Goal: Task Accomplishment & Management: Complete application form

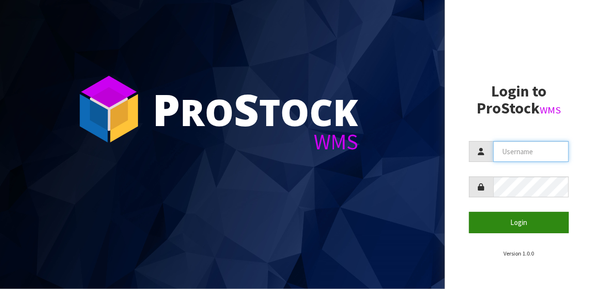
type input "[EMAIL_ADDRESS][DOMAIN_NAME]"
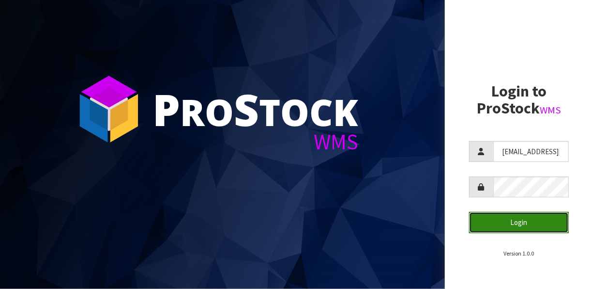
click at [520, 225] on button "Login" at bounding box center [519, 222] width 100 height 21
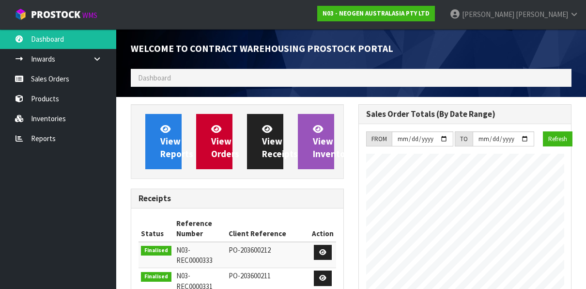
scroll to position [742, 228]
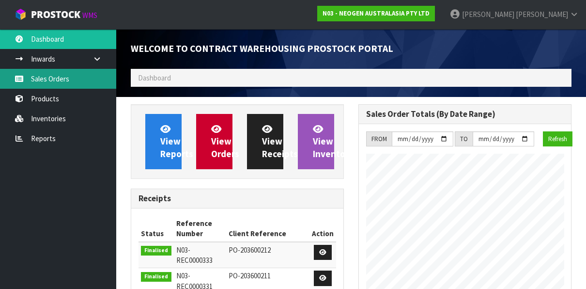
click at [46, 75] on link "Sales Orders" at bounding box center [58, 79] width 116 height 20
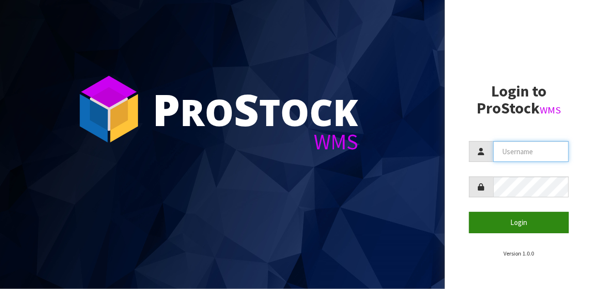
type input "[EMAIL_ADDRESS][DOMAIN_NAME]"
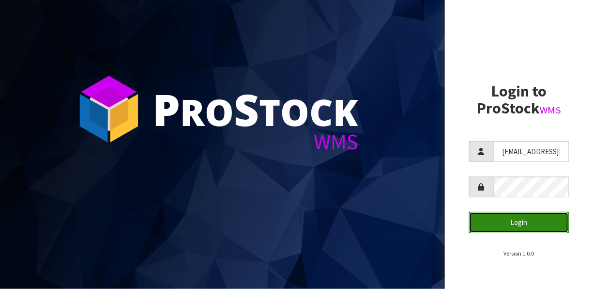
click at [515, 224] on button "Login" at bounding box center [519, 222] width 100 height 21
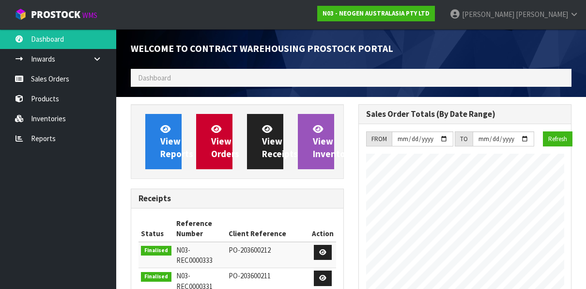
scroll to position [742, 228]
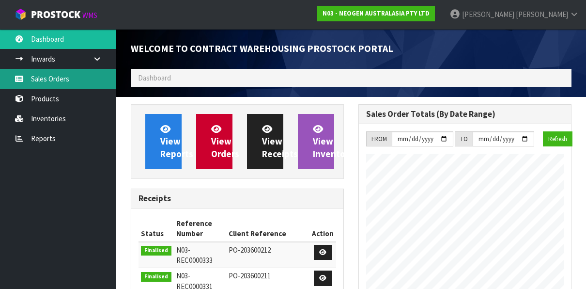
click at [57, 76] on link "Sales Orders" at bounding box center [58, 79] width 116 height 20
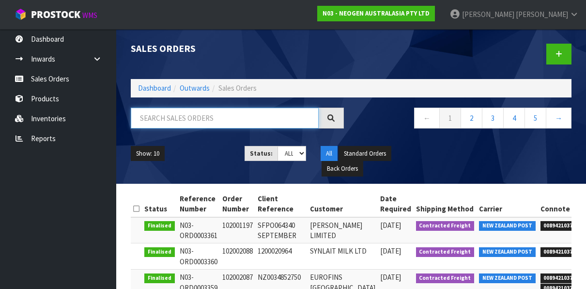
click at [156, 119] on input "text" at bounding box center [225, 118] width 188 height 21
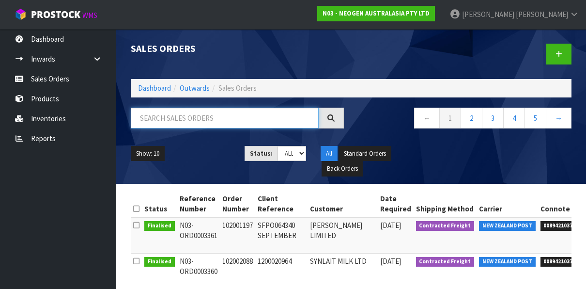
paste input "102002054"
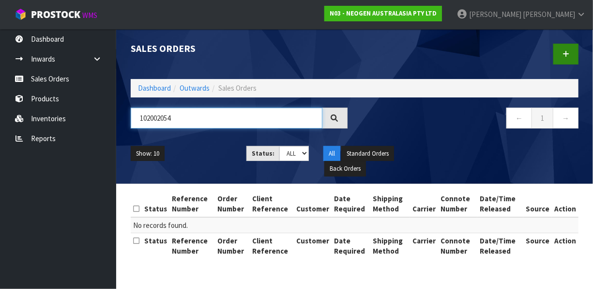
type input "102002054"
click at [566, 52] on icon at bounding box center [566, 53] width 7 height 7
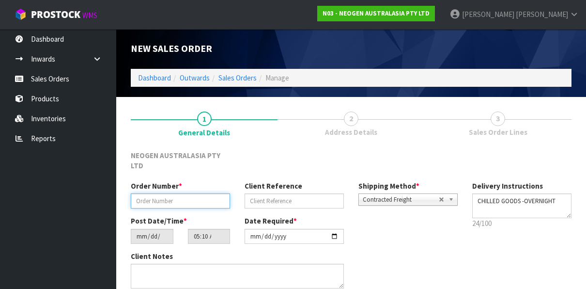
click at [153, 193] on input "text" at bounding box center [180, 200] width 99 height 15
paste input "102002054"
type input "102002054"
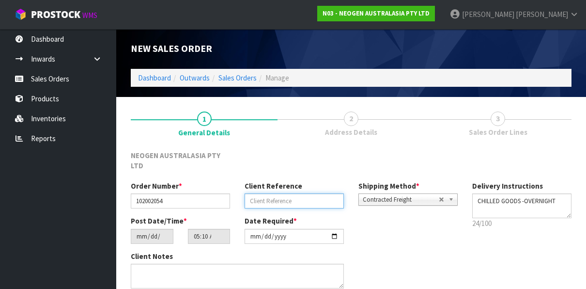
click at [278, 193] on input "text" at bounding box center [294, 200] width 99 height 15
paste input "6000153450"
type input "6000153450"
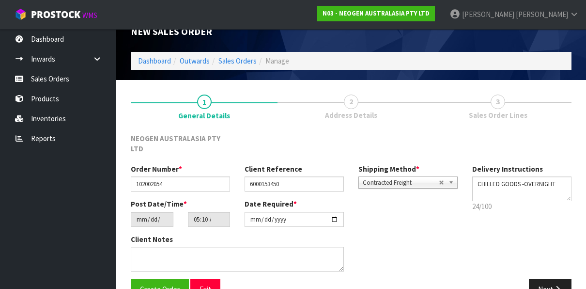
scroll to position [31, 0]
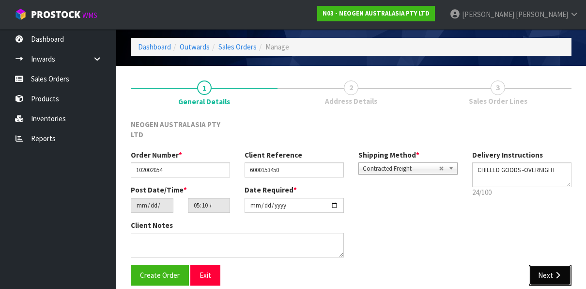
click at [541, 265] on button "Next" at bounding box center [550, 275] width 43 height 21
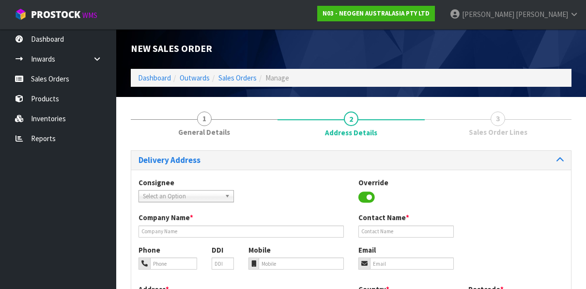
click at [211, 193] on span "Select an Option" at bounding box center [182, 196] width 78 height 12
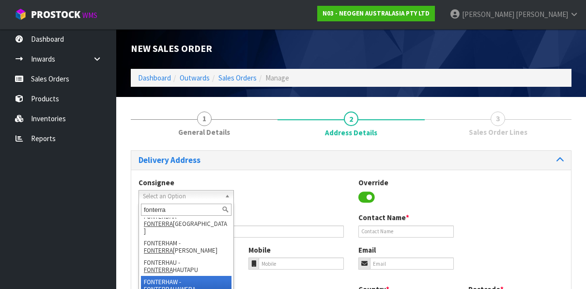
scroll to position [194, 0]
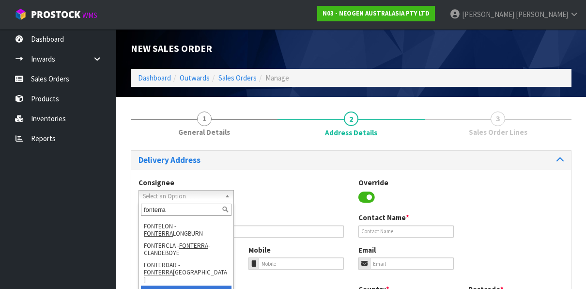
type input "fonterra"
type input "[PERSON_NAME]"
type input "SITE STORE, [STREET_ADDRESS][PERSON_NAME]"
type input "3288"
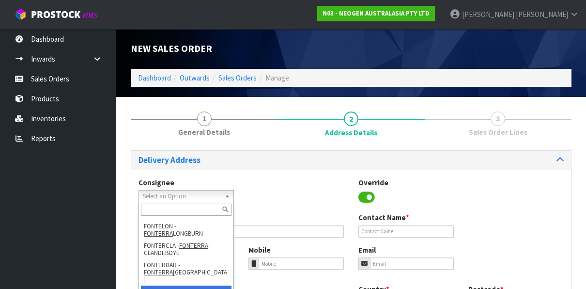
type input "[PERSON_NAME]"
type input "[PERSON_NAME], RD8"
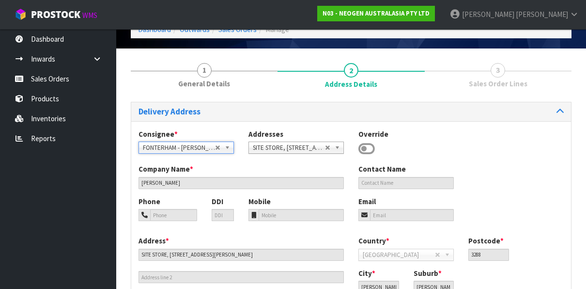
scroll to position [0, 0]
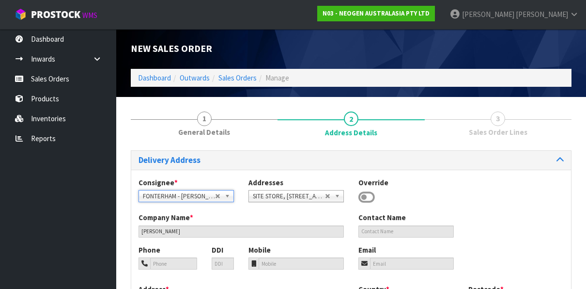
click at [231, 193] on b at bounding box center [229, 195] width 9 height 11
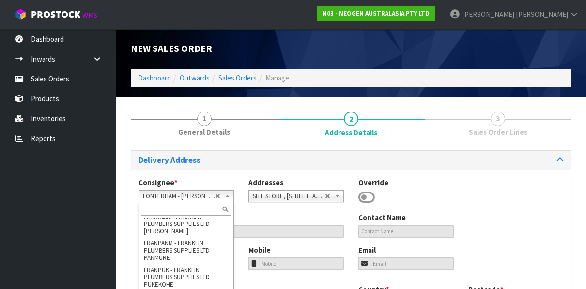
scroll to position [47707, 0]
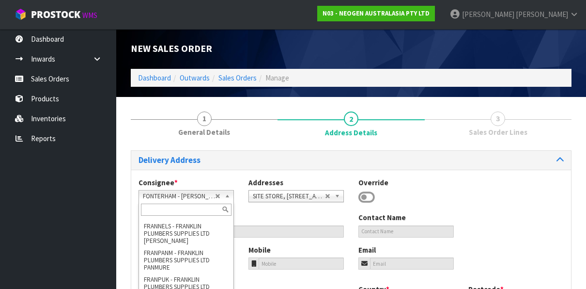
click at [178, 210] on input "text" at bounding box center [186, 209] width 91 height 12
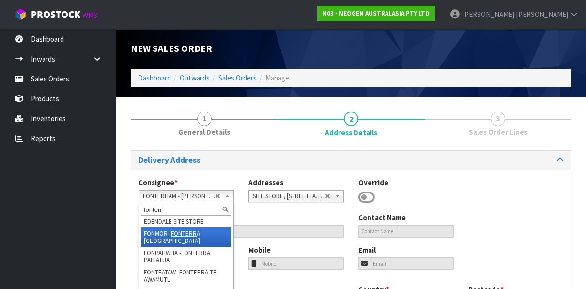
scroll to position [0, 0]
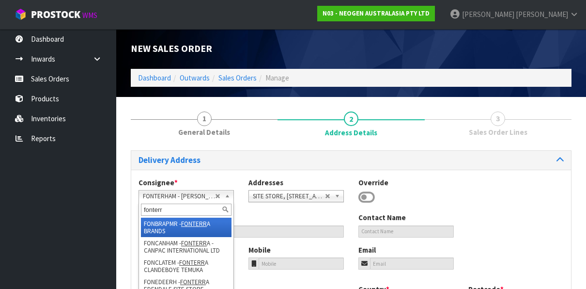
type input "fonterr"
click at [163, 223] on li "FONBRAPMR - FONTERR A BRANDS" at bounding box center [186, 227] width 91 height 19
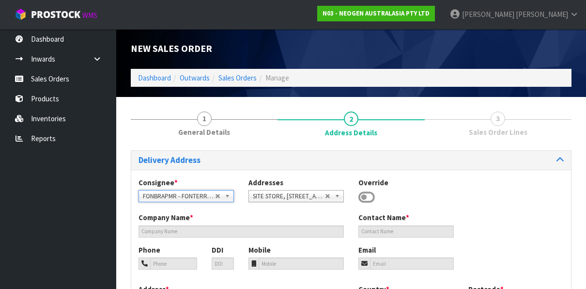
type input "[STREET_ADDRESS]"
type input "4414"
type input "[GEOGRAPHIC_DATA]"
type input "[PERSON_NAME]"
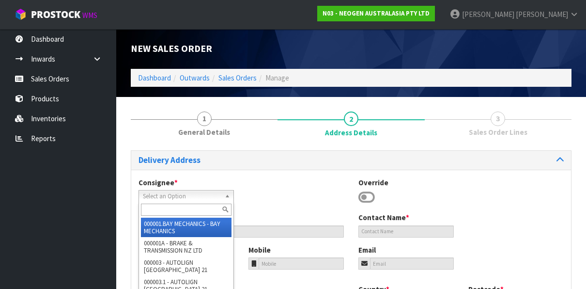
click at [193, 197] on span "Select an Option" at bounding box center [179, 196] width 72 height 12
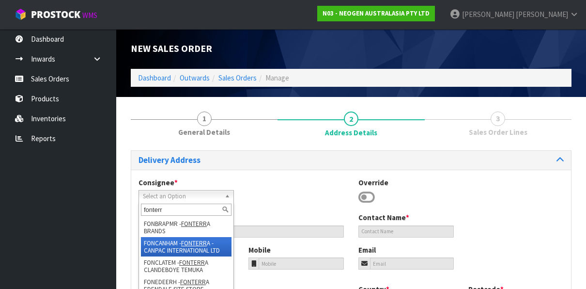
type input "fonterr"
click at [168, 243] on li "FONCANHAM - FONTERR A - CANPAC INTERNATIONAL LTD" at bounding box center [186, 246] width 91 height 19
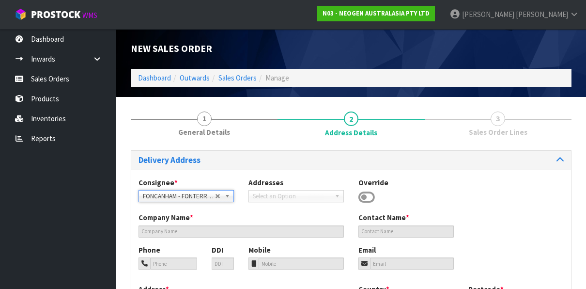
type input "FONTERRA - CANPAC INTERNATIONAL LTD"
type input "4 [PERSON_NAME]"
type input "3284"
type input "[PERSON_NAME]"
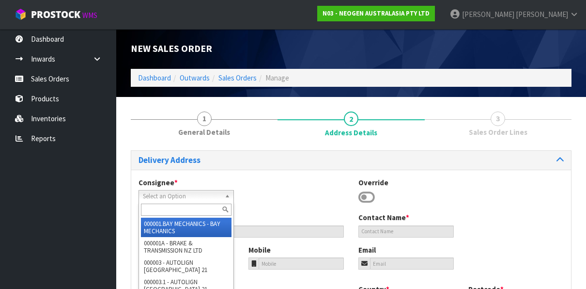
click at [193, 196] on span "Select an Option" at bounding box center [179, 196] width 72 height 12
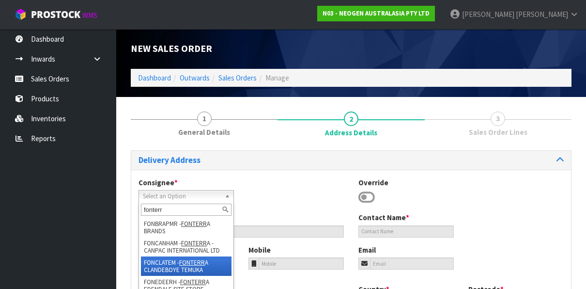
scroll to position [48, 0]
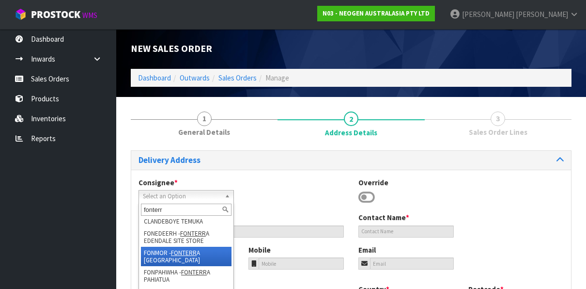
type input "fonterr"
click at [155, 257] on li "FONMOR - FONTERR A [GEOGRAPHIC_DATA]" at bounding box center [186, 256] width 91 height 19
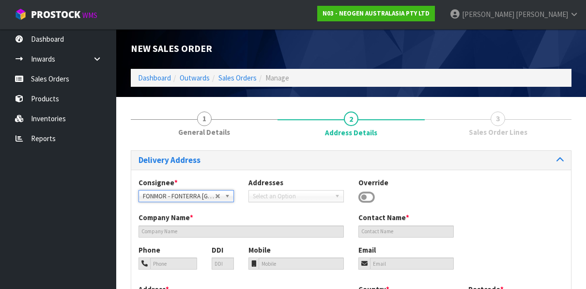
type input "FONTERRA [GEOGRAPHIC_DATA]"
type input "SITE STORE, [PERSON_NAME][GEOGRAPHIC_DATA]"
type input "3300"
type input "[GEOGRAPHIC_DATA]"
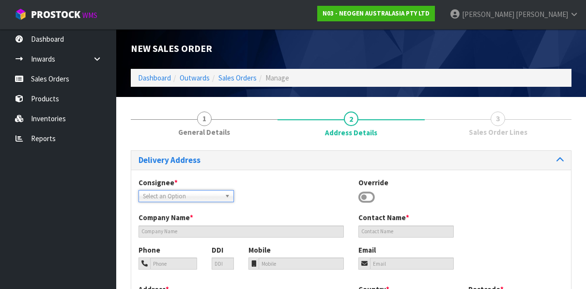
click at [190, 194] on span "Select an Option" at bounding box center [179, 196] width 72 height 12
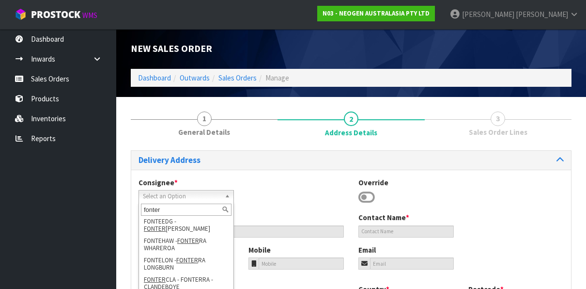
scroll to position [194, 0]
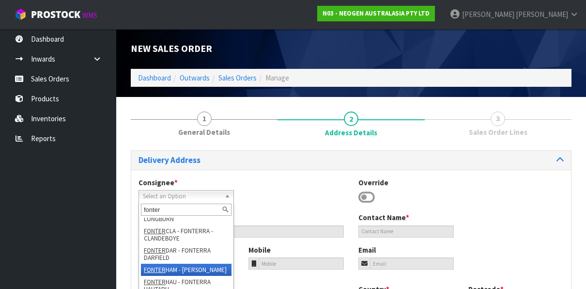
type input "fonter"
click at [164, 265] on em "FONTER" at bounding box center [155, 269] width 22 height 8
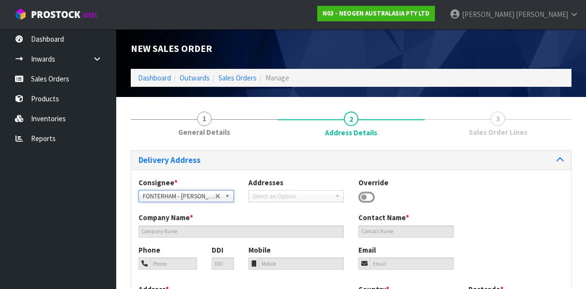
type input "[PERSON_NAME]"
type input "SITE STORE, [STREET_ADDRESS][PERSON_NAME]"
type input "3288"
type input "[PERSON_NAME]"
type input "[PERSON_NAME], RD8"
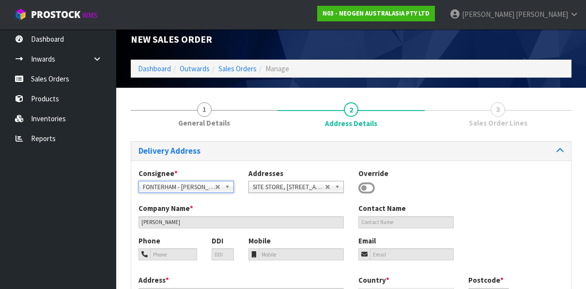
scroll to position [0, 0]
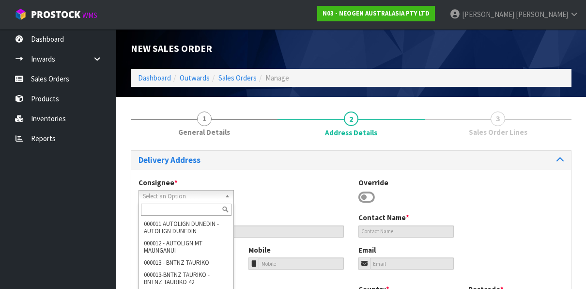
click at [213, 194] on span "Select an Option" at bounding box center [179, 196] width 72 height 12
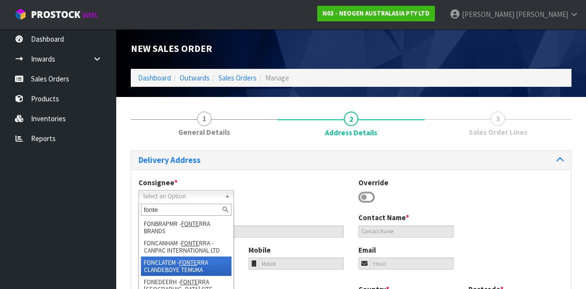
scroll to position [48, 0]
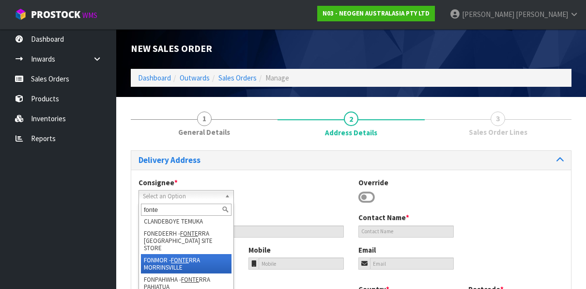
type input "fonte"
click at [183, 256] on em "FONTE" at bounding box center [180, 260] width 18 height 8
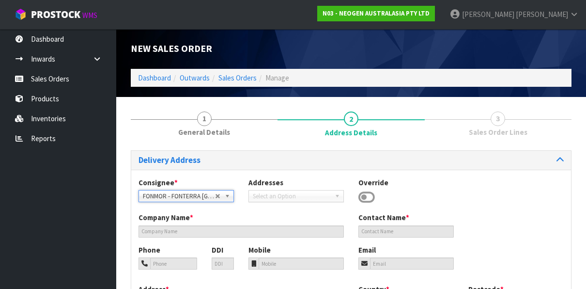
type input "FONTERRA [GEOGRAPHIC_DATA]"
type input "SITE STORE, [PERSON_NAME][GEOGRAPHIC_DATA]"
type input "3300"
type input "[GEOGRAPHIC_DATA]"
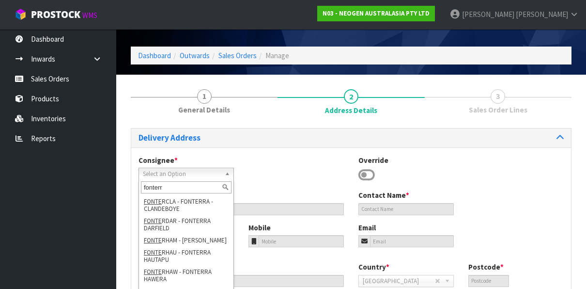
scroll to position [0, 0]
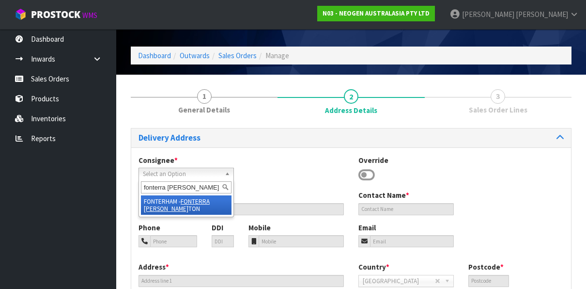
type input "fonterra [PERSON_NAME]"
click at [163, 200] on li "FONTERHAM - FONTERRA [PERSON_NAME] TON" at bounding box center [186, 204] width 91 height 19
type input "[PERSON_NAME]"
type input "SITE STORE, [STREET_ADDRESS][PERSON_NAME]"
type input "3288"
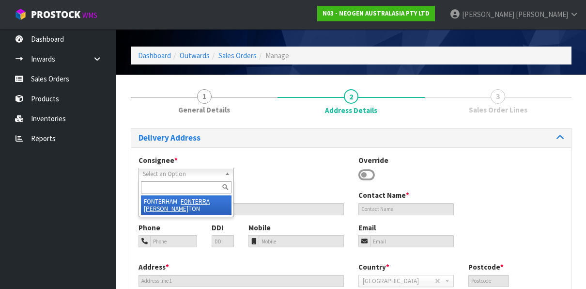
type input "[PERSON_NAME]"
type input "[PERSON_NAME], RD8"
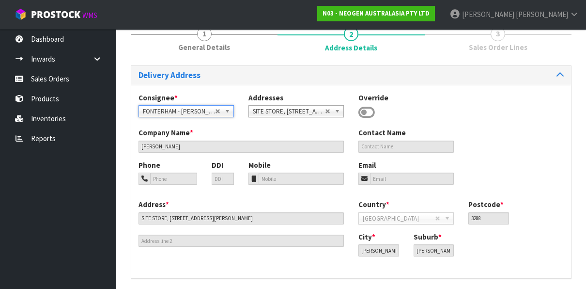
scroll to position [22, 0]
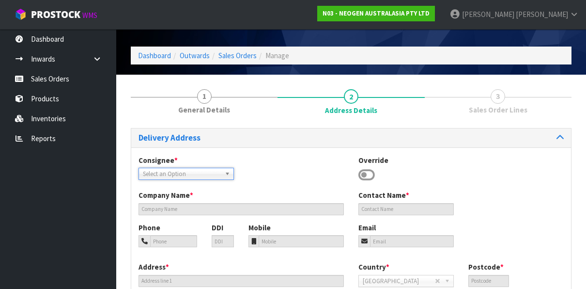
click at [173, 172] on span "Select an Option" at bounding box center [179, 174] width 72 height 12
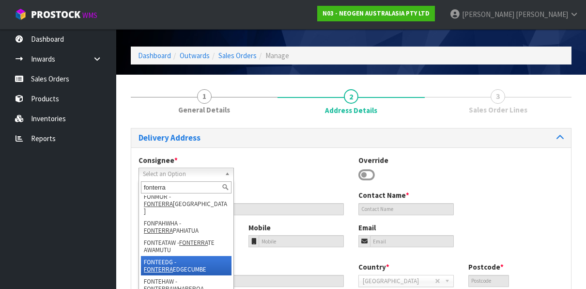
scroll to position [145, 0]
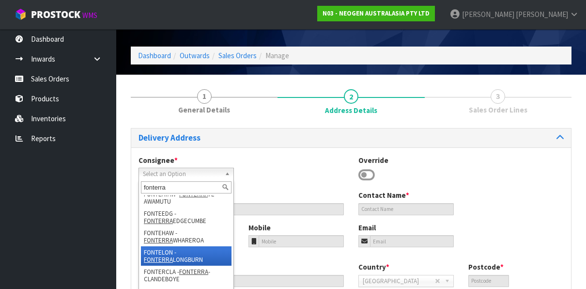
type input "fonterra"
click at [164, 246] on li "[GEOGRAPHIC_DATA] - [PERSON_NAME]" at bounding box center [186, 255] width 91 height 19
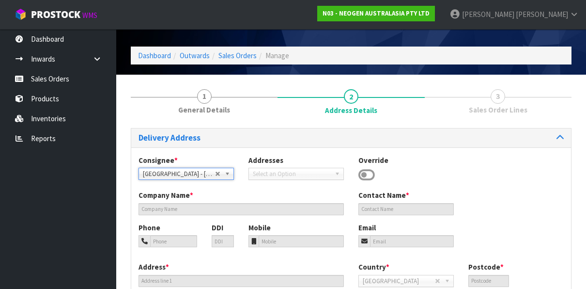
type input "[PERSON_NAME]"
type input "SITE STORE, [STREET_ADDRESS]"
type input "4412"
type input "[GEOGRAPHIC_DATA]"
type input "LONGBURN"
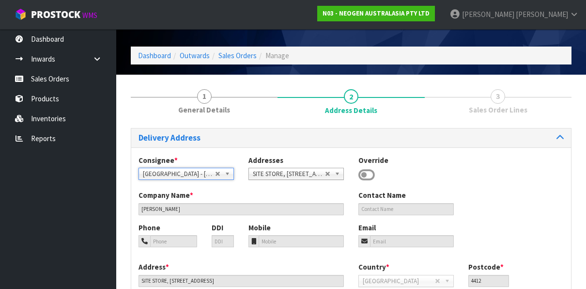
click at [196, 172] on span "[GEOGRAPHIC_DATA] - [PERSON_NAME]" at bounding box center [179, 174] width 72 height 12
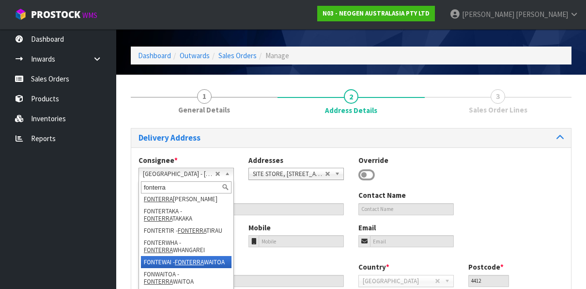
scroll to position [504, 0]
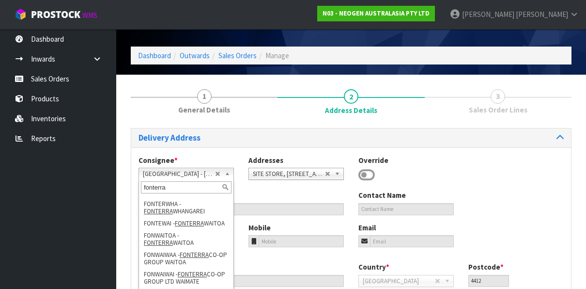
type input "fonterra"
click at [211, 152] on div "Consignee * 000001.BAY MECHANICS - BAY MECHANICS 000001A - BRAKE & TRANSMISSION…" at bounding box center [351, 244] width 440 height 194
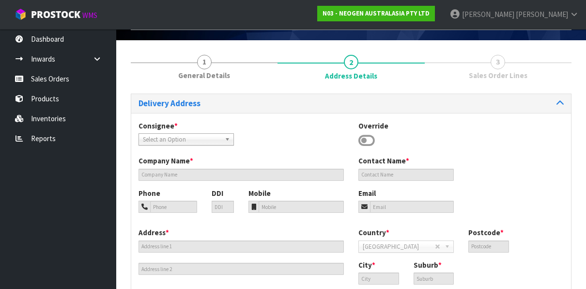
scroll to position [71, 0]
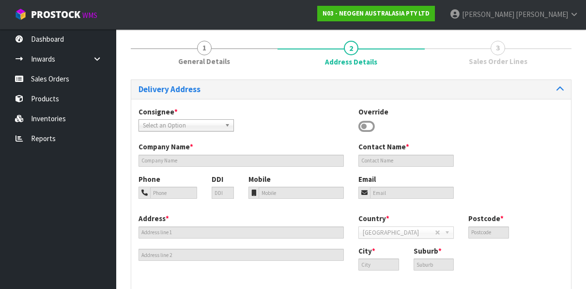
click at [366, 125] on icon at bounding box center [366, 126] width 16 height 15
click at [367, 123] on icon at bounding box center [366, 126] width 16 height 15
click at [363, 124] on icon at bounding box center [366, 126] width 16 height 15
click at [186, 124] on span "Select an Option" at bounding box center [179, 126] width 72 height 12
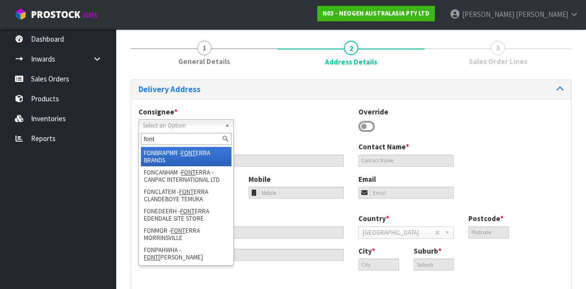
scroll to position [39, 0]
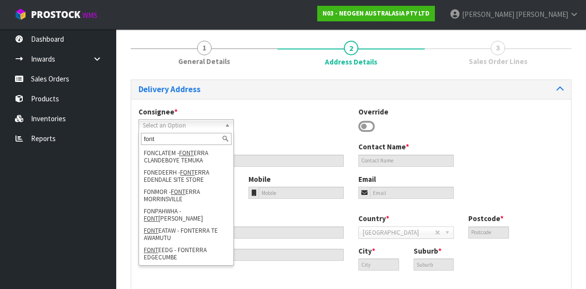
type input "font"
click at [267, 123] on div "Consignee * 000001.BAY MECHANICS - BAY MECHANICS 000001A - BRAKE & TRANSMISSION…" at bounding box center [351, 124] width 440 height 35
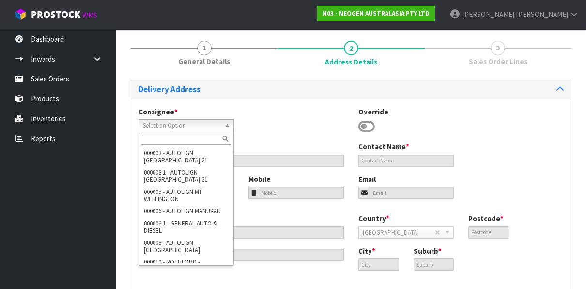
click at [194, 123] on span "Select an Option" at bounding box center [179, 126] width 72 height 12
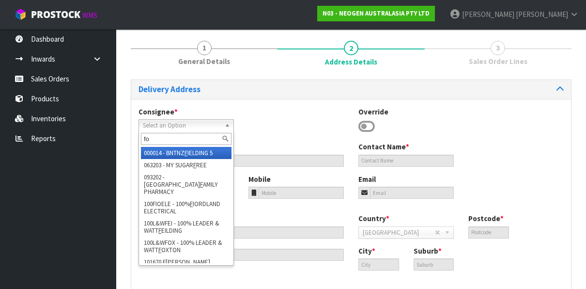
type input "fon"
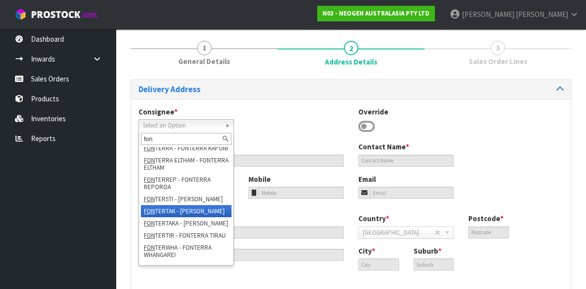
scroll to position [388, 0]
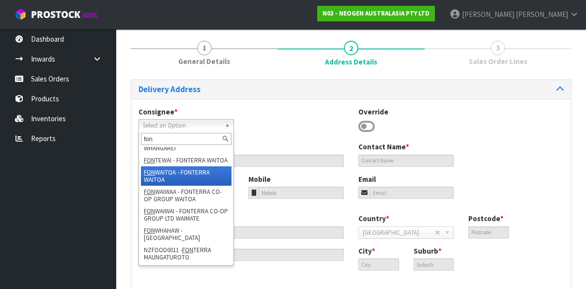
scroll to position [504, 0]
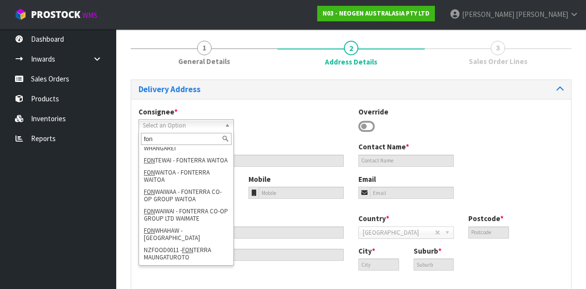
type input "fon"
click at [277, 109] on div "Consignee * 000001.BAY MECHANICS - BAY MECHANICS 000001A - BRAKE & TRANSMISSION…" at bounding box center [351, 124] width 440 height 35
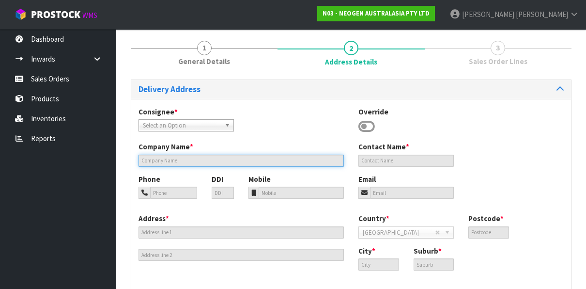
click at [188, 159] on input "text" at bounding box center [241, 161] width 205 height 12
click at [187, 160] on input "text" at bounding box center [241, 161] width 205 height 12
click at [188, 158] on input "text" at bounding box center [241, 161] width 205 height 12
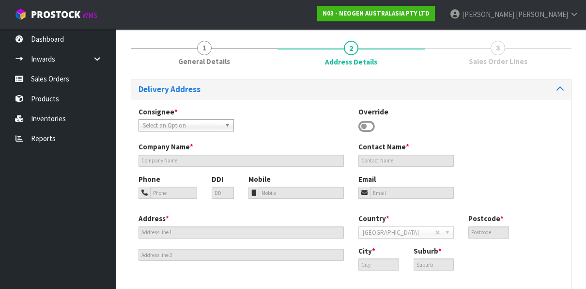
click at [364, 123] on icon at bounding box center [366, 126] width 16 height 15
click at [204, 123] on span "Select an Option" at bounding box center [179, 126] width 72 height 12
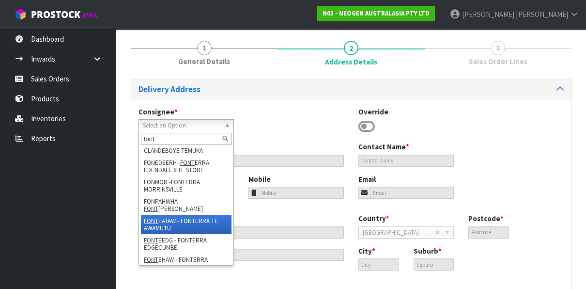
scroll to position [0, 0]
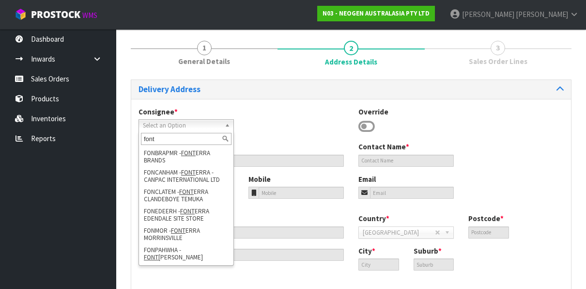
type input "font"
click at [273, 120] on div "Consignee * 000001.BAY MECHANICS - BAY MECHANICS 000001A - BRAKE & TRANSMISSION…" at bounding box center [351, 124] width 440 height 35
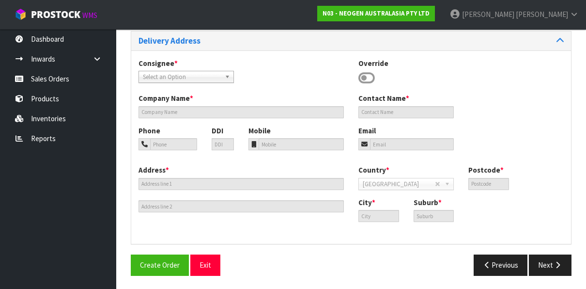
scroll to position [71, 0]
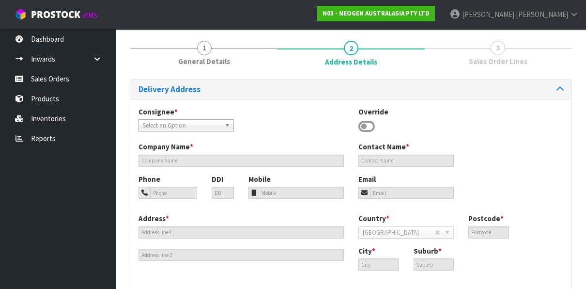
click at [364, 124] on icon at bounding box center [366, 126] width 16 height 15
click at [364, 120] on icon at bounding box center [366, 126] width 16 height 15
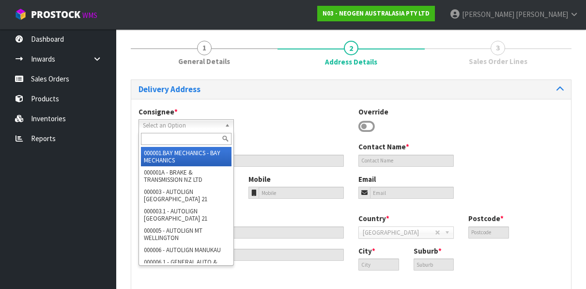
click at [183, 121] on span "Select an Option" at bounding box center [179, 126] width 72 height 12
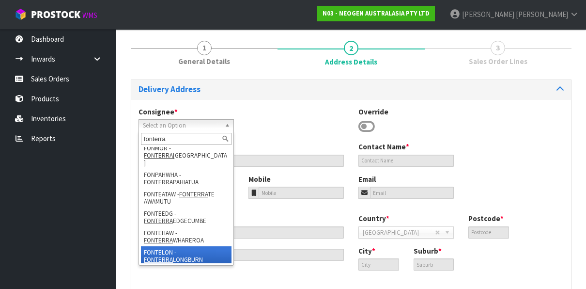
scroll to position [145, 0]
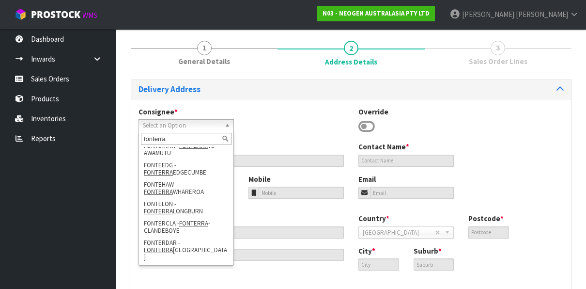
type input "fonterra"
click at [168, 263] on li "FONTERHAM - [PERSON_NAME]" at bounding box center [186, 272] width 91 height 19
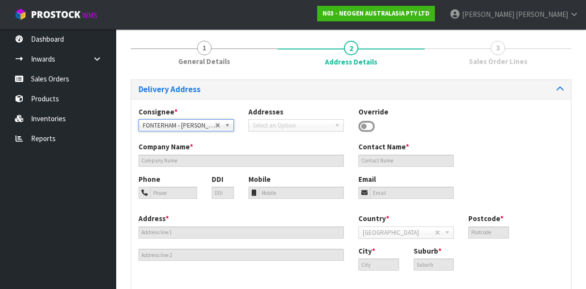
type input "[PERSON_NAME]"
type input "SITE STORE, [STREET_ADDRESS][PERSON_NAME]"
type input "3288"
type input "[PERSON_NAME]"
type input "[PERSON_NAME], RD8"
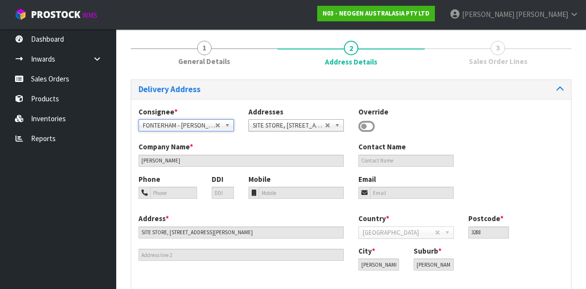
click at [365, 124] on icon at bounding box center [366, 126] width 16 height 15
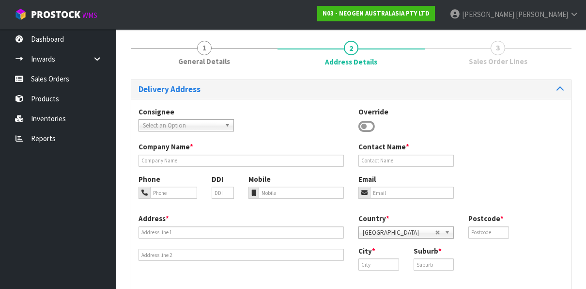
scroll to position [0, 0]
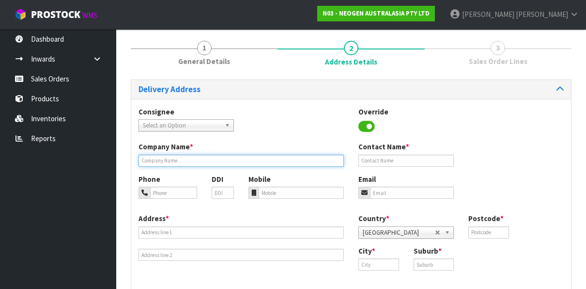
click at [174, 160] on input "text" at bounding box center [241, 161] width 205 height 12
type input "FONTERRA LIMITED"
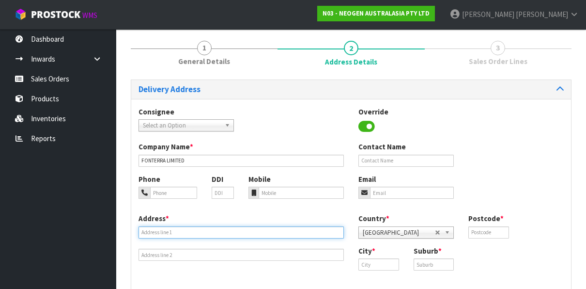
click at [152, 232] on input "text" at bounding box center [241, 232] width 205 height 12
click at [146, 231] on input "text" at bounding box center [241, 232] width 205 height 12
paste input "80 LONDON STREET"
type input "80 LONDON STREET"
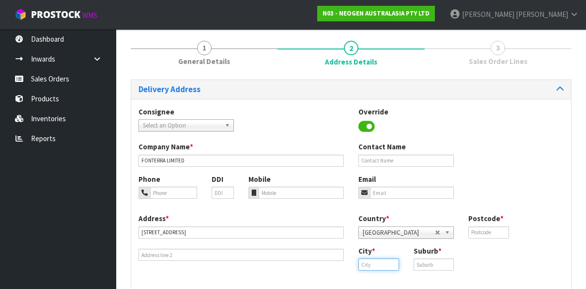
click at [386, 265] on input "text" at bounding box center [378, 264] width 41 height 12
click at [386, 277] on strong "Hamilton" at bounding box center [396, 280] width 55 height 9
type input "Hamilton"
click at [421, 265] on input "text" at bounding box center [434, 264] width 41 height 12
type input "[PERSON_NAME]"
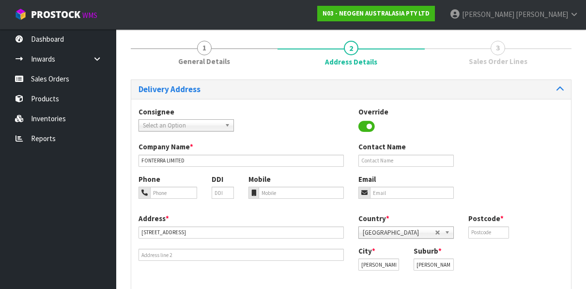
click at [465, 257] on div "City * Hamilton Suburb * HAMILTON" at bounding box center [461, 262] width 220 height 32
click at [477, 232] on input "text" at bounding box center [488, 232] width 41 height 12
type input "2021"
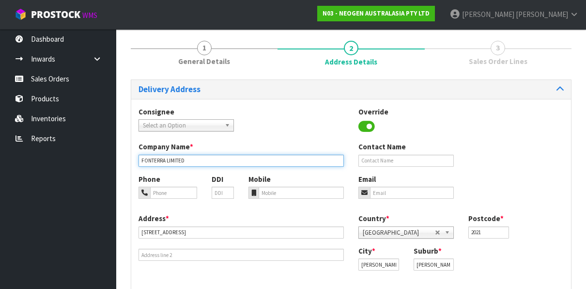
click at [193, 160] on input "FONTERRA LIMITED" at bounding box center [241, 161] width 205 height 12
type input "FONTERRA LIMITED"
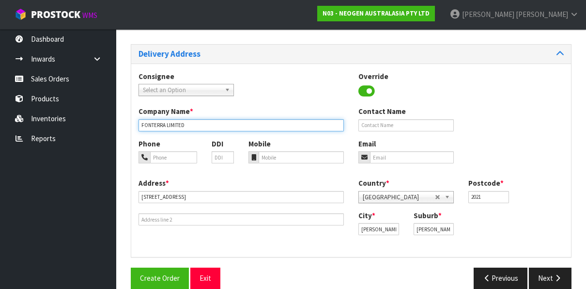
scroll to position [119, 0]
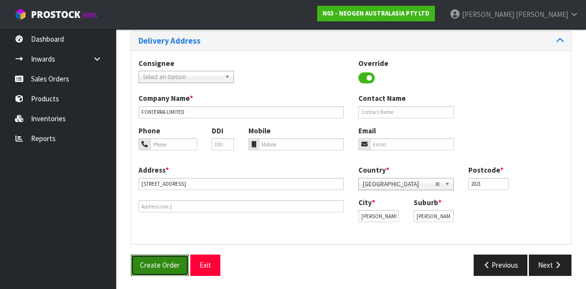
click at [162, 263] on span "Create Order" at bounding box center [160, 264] width 40 height 9
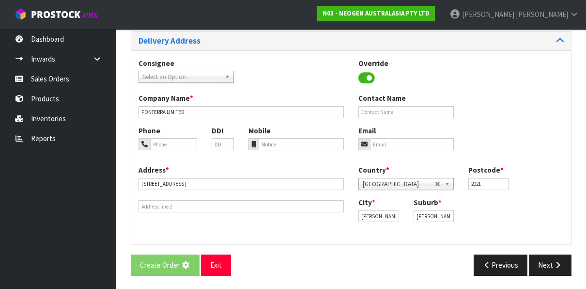
scroll to position [0, 0]
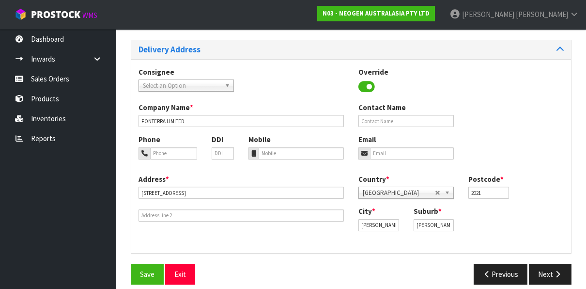
scroll to position [155, 0]
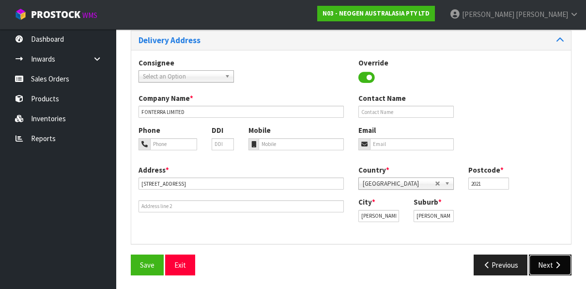
click at [554, 263] on icon "button" at bounding box center [557, 264] width 9 height 7
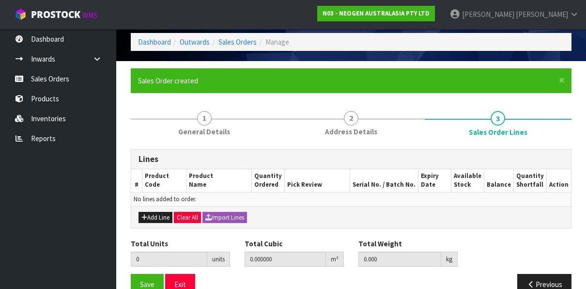
scroll to position [48, 0]
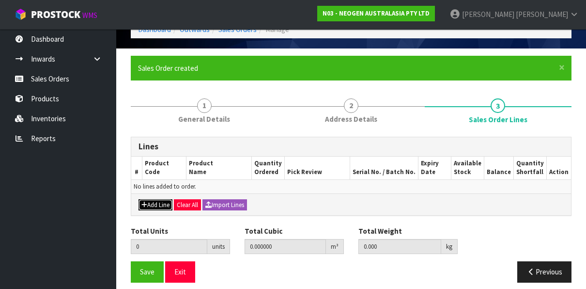
click at [149, 201] on button "Add Line" at bounding box center [156, 205] width 34 height 12
type input "0"
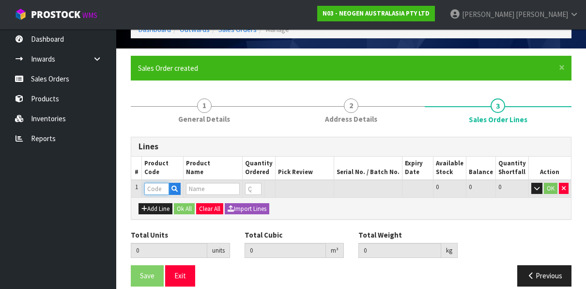
click at [152, 189] on input "text" at bounding box center [156, 189] width 24 height 12
paste input "700002222"
type input "700002222"
type input "0.000000"
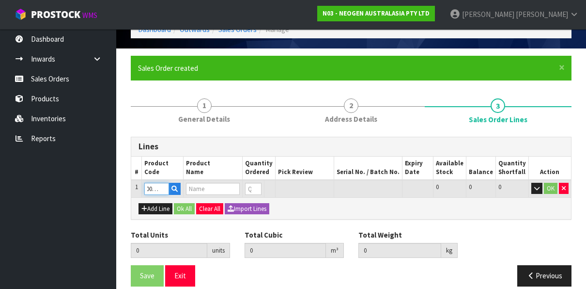
type input "0.000"
type input "7100067976 - LM1 CLEAN TRACE LUMI W/ SOFTWARE, 1 /CS"
type input "0"
type input "700002222"
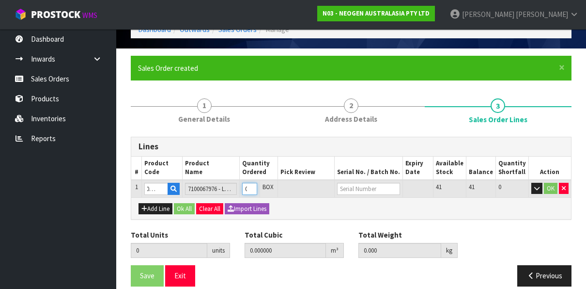
type input "1"
type input "0.0196"
type input "2.62"
type input "1"
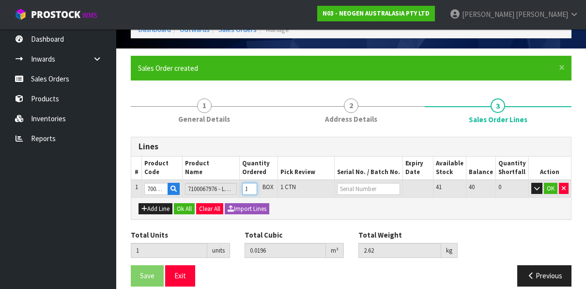
click at [257, 186] on input "1" at bounding box center [249, 189] width 15 height 12
type input "2"
type input "0.0392"
type input "5.24"
type input "2"
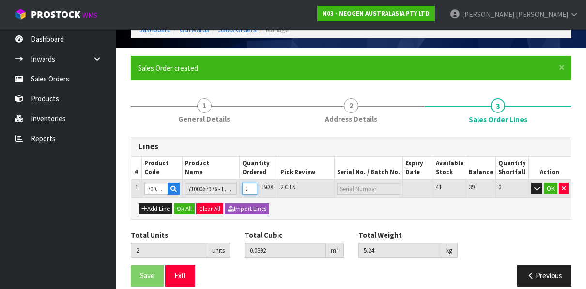
click at [257, 186] on input "2" at bounding box center [249, 189] width 15 height 12
type input "3"
type input "0.0588"
type input "7.86"
type input "3"
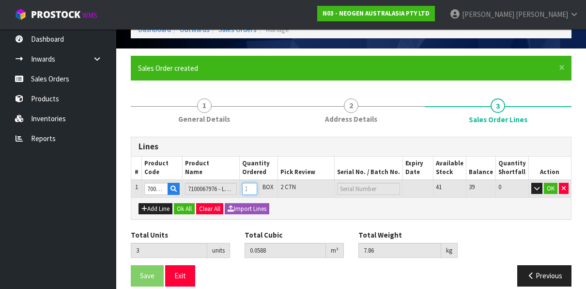
click at [257, 186] on input "3" at bounding box center [249, 189] width 15 height 12
type input "4"
type input "0.0784"
type input "10.48"
type input "4"
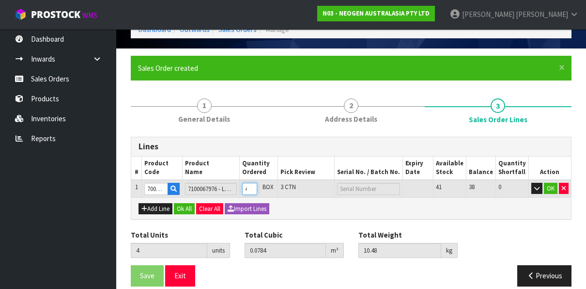
click at [257, 186] on input "4" at bounding box center [249, 189] width 15 height 12
type input "5"
type input "0.098"
type input "13.1"
type input "5"
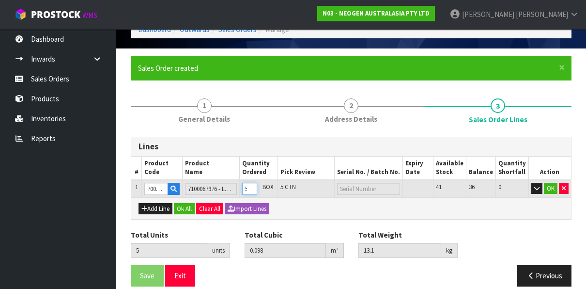
click at [257, 186] on input "5" at bounding box center [249, 189] width 15 height 12
type input "6"
type input "0.1176"
type input "15.72"
type input "6"
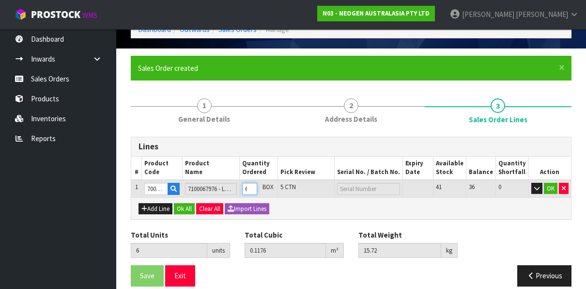
click at [257, 186] on input "6" at bounding box center [249, 189] width 15 height 12
type input "7"
type input "0.1372"
type input "18.34"
type input "7"
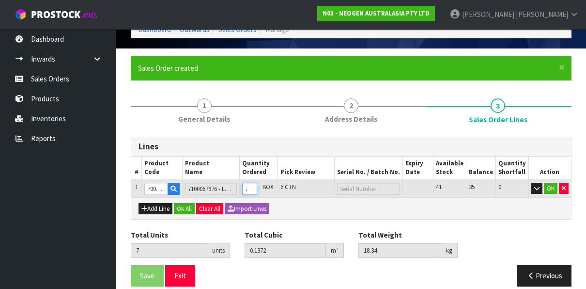
click at [257, 186] on input "7" at bounding box center [249, 189] width 15 height 12
type input "8"
type input "0.1568"
type input "20.96"
type input "8"
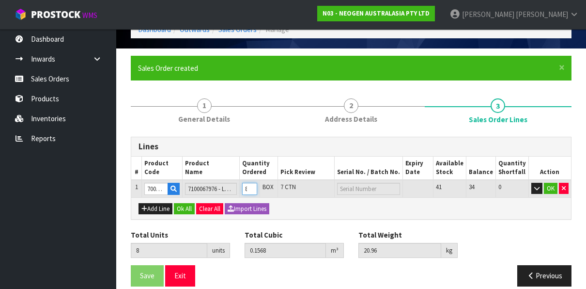
click at [257, 186] on input "8" at bounding box center [249, 189] width 15 height 12
type input "9"
type input "0.1764"
type input "23.58"
type input "9"
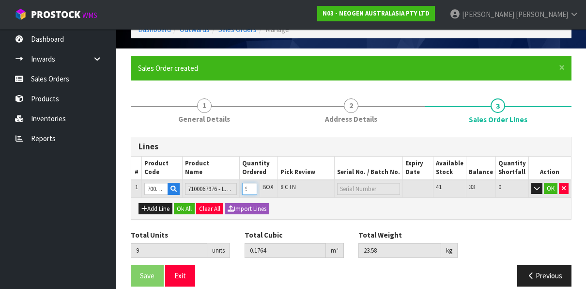
click at [257, 186] on input "9" at bounding box center [249, 189] width 15 height 12
type input "10"
type input "0.196"
type input "26.2"
type input "10"
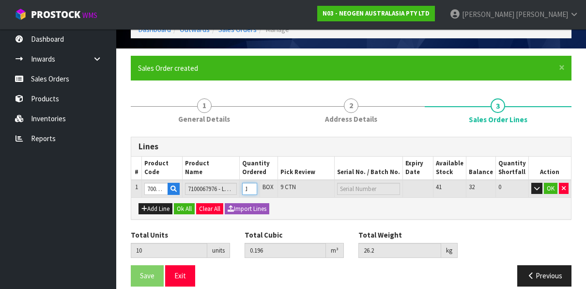
click at [257, 186] on input "10" at bounding box center [249, 189] width 15 height 12
type input "11"
type input "0.2156"
type input "28.82"
type input "11"
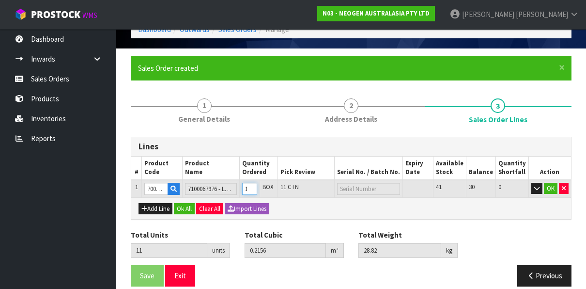
click at [257, 186] on input "11" at bounding box center [249, 189] width 15 height 12
type input "12"
type input "0.2352"
type input "31.44"
type input "12"
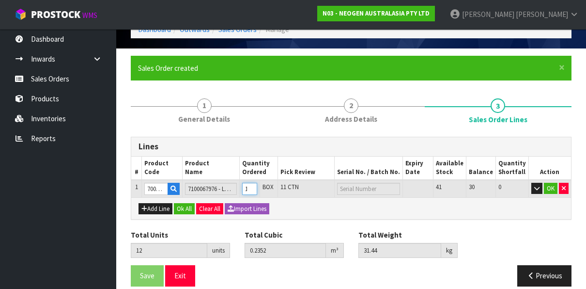
click at [256, 187] on input "12" at bounding box center [249, 189] width 15 height 12
click at [257, 194] on input "12" at bounding box center [249, 189] width 15 height 12
type input "13"
type input "0.2548"
type input "34.06"
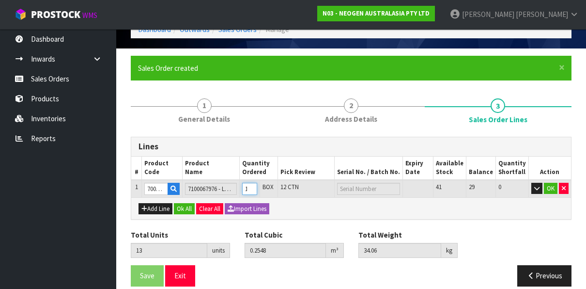
type input "13"
click at [257, 187] on input "13" at bounding box center [249, 189] width 15 height 12
click at [252, 188] on input "13" at bounding box center [249, 189] width 15 height 12
drag, startPoint x: 250, startPoint y: 189, endPoint x: 257, endPoint y: 189, distance: 6.3
click at [257, 189] on input "13" at bounding box center [249, 189] width 15 height 12
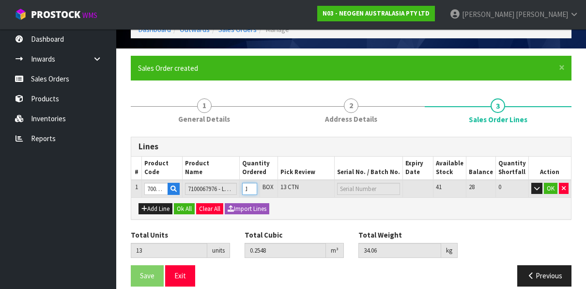
type input "1"
type input "0.0196"
type input "2.62"
type input "1"
type input "14"
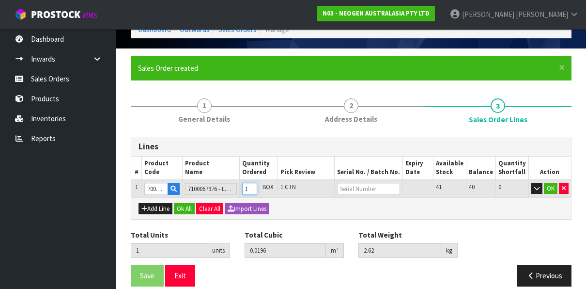
type input "0.2744"
type input "36.68"
type input "14"
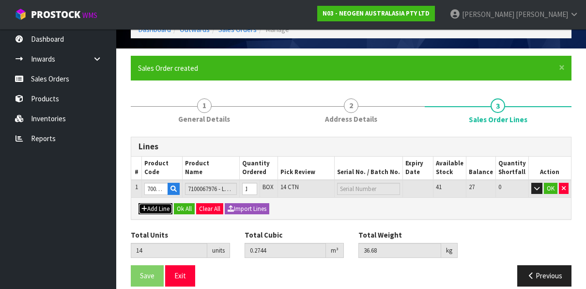
click at [154, 207] on button "Add Line" at bounding box center [156, 209] width 34 height 12
type input "0"
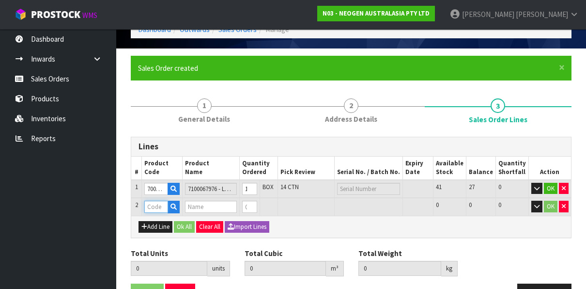
click at [155, 206] on input "text" at bounding box center [156, 207] width 24 height 12
paste input "700002222"
type input "700002222"
type input "14"
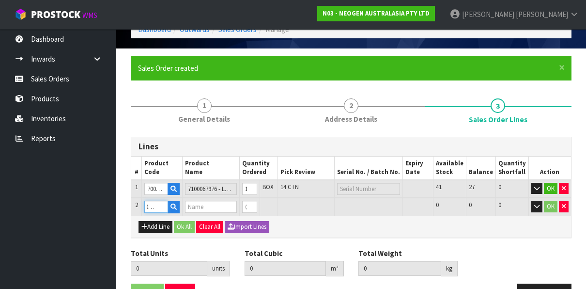
type input "0.2744"
type input "36.68"
type input "7100067976 - LM1 CLEAN TRACE LUMI W/ SOFTWARE, 1 /CS"
type input "0"
type input "700002222"
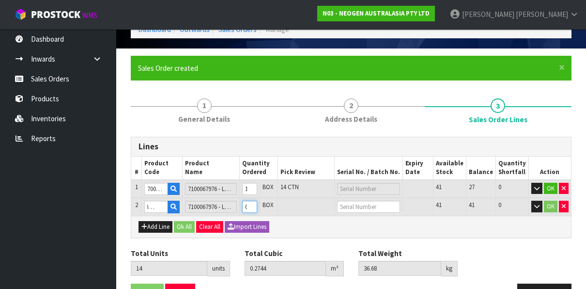
type input "15"
type input "0.294"
type input "39.3"
type input "1"
click at [257, 206] on input "1" at bounding box center [249, 207] width 15 height 12
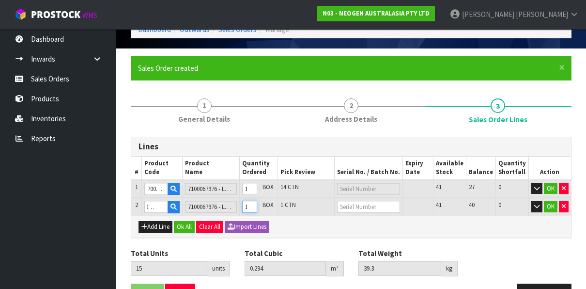
scroll to position [0, 0]
type input "16"
type input "0.3136"
type input "41.92"
type input "2"
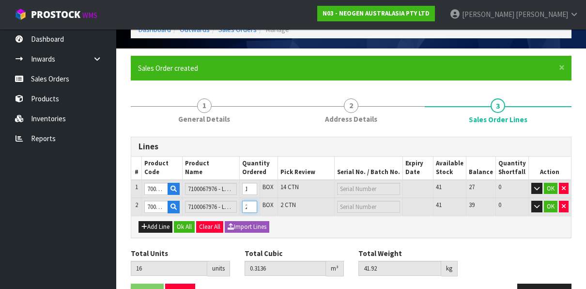
click at [257, 205] on input "2" at bounding box center [249, 207] width 15 height 12
type input "17"
type input "0.3332"
type input "44.54"
type input "3"
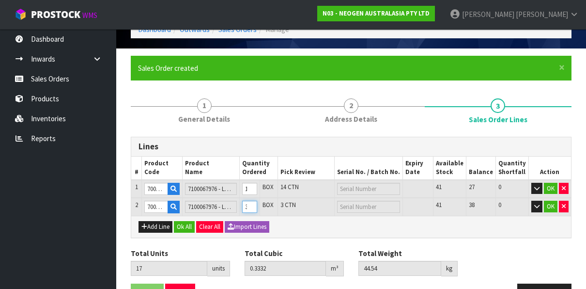
click at [257, 205] on input "3" at bounding box center [249, 207] width 15 height 12
type input "18"
type input "0.3528"
type input "47.16"
type input "4"
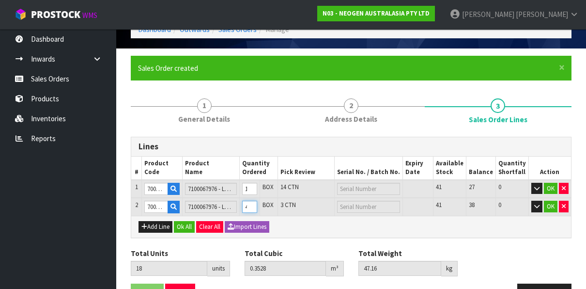
click at [257, 205] on input "4" at bounding box center [249, 207] width 15 height 12
type input "19"
type input "0.3724"
type input "49.78"
type input "5"
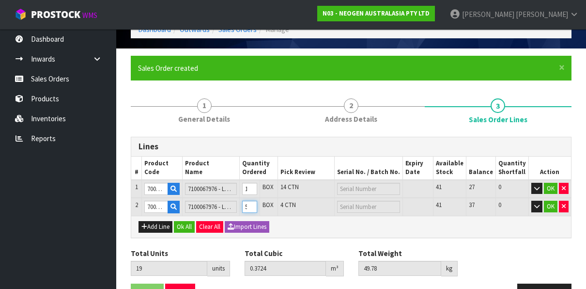
click at [257, 205] on input "5" at bounding box center [249, 207] width 15 height 12
type input "20"
type input "0.392"
type input "52.4"
type input "6"
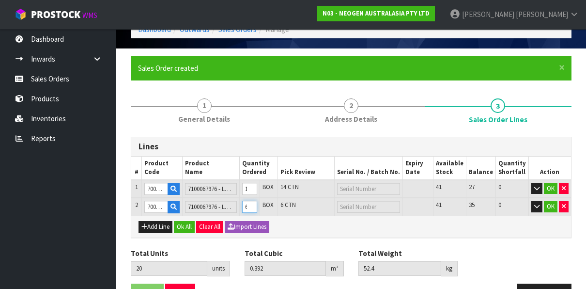
click at [257, 205] on input "6" at bounding box center [249, 207] width 15 height 12
type input "21"
type input "0.4116"
type input "55.02"
type input "7"
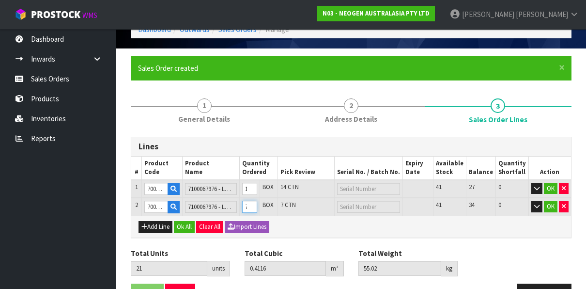
click at [257, 205] on input "7" at bounding box center [249, 207] width 15 height 12
type input "22"
type input "0.4312"
type input "57.64"
type input "8"
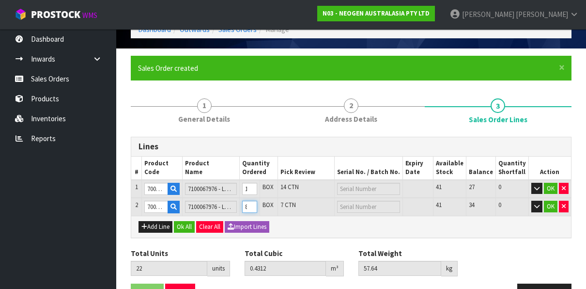
click at [257, 205] on input "8" at bounding box center [249, 207] width 15 height 12
type input "23"
type input "0.4508"
type input "60.26"
type input "9"
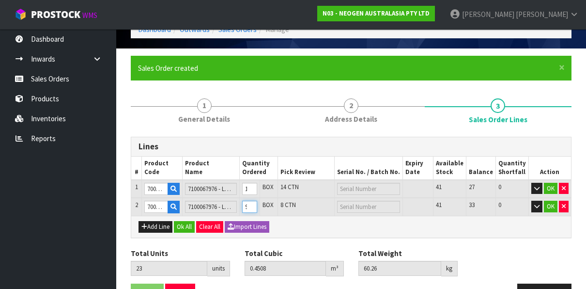
click at [257, 205] on input "9" at bounding box center [249, 207] width 15 height 12
type input "24"
type input "0.4704"
type input "62.88"
type input "10"
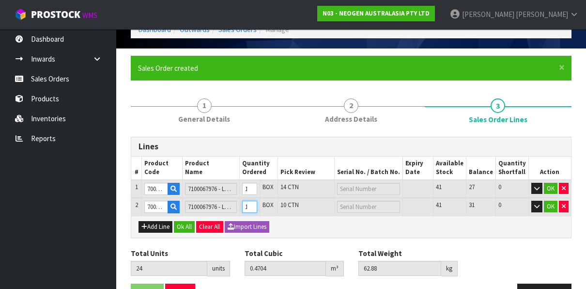
click at [257, 205] on input "10" at bounding box center [249, 207] width 15 height 12
type input "25"
type input "0.49"
type input "65.5"
type input "11"
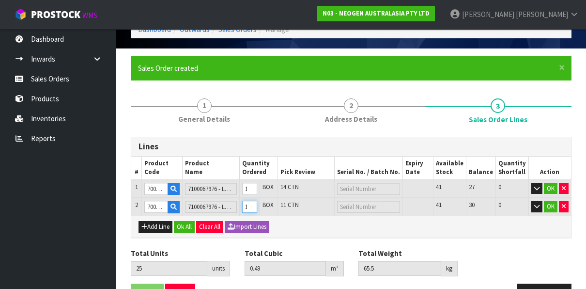
click at [257, 205] on input "11" at bounding box center [249, 207] width 15 height 12
type input "26"
type input "0.5096"
type input "68.12"
type input "12"
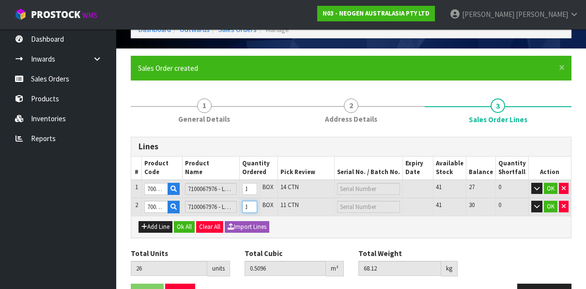
click at [257, 205] on input "12" at bounding box center [249, 207] width 15 height 12
type input "27"
type input "0.5292"
type input "70.74"
type input "13"
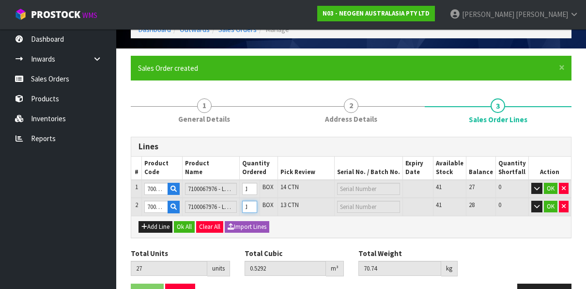
click at [257, 205] on input "13" at bounding box center [249, 207] width 15 height 12
type input "28"
type input "0.5488"
type input "73.36"
type input "14"
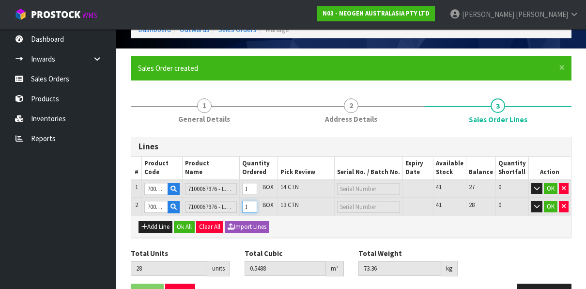
click at [257, 205] on input "14" at bounding box center [249, 207] width 15 height 12
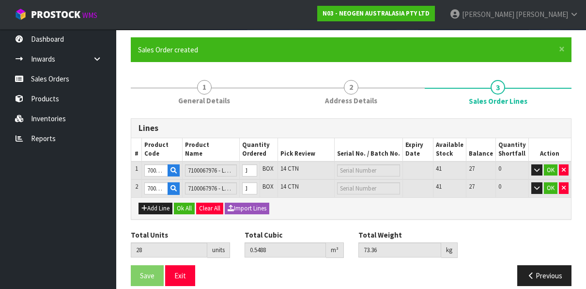
scroll to position [77, 0]
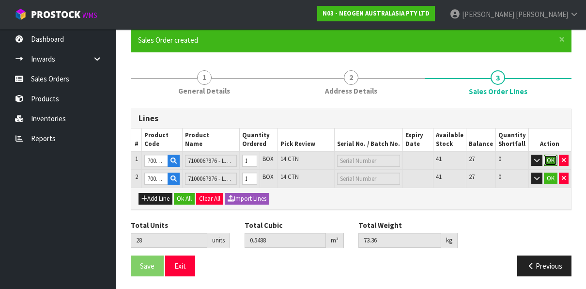
click at [551, 157] on button "OK" at bounding box center [551, 161] width 14 height 12
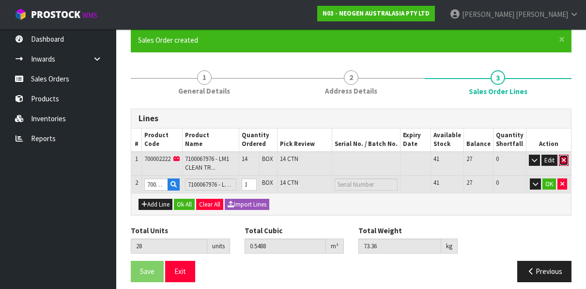
click at [563, 158] on icon "button" at bounding box center [564, 160] width 4 height 6
type input "14"
type input "0.2744"
type input "36.68"
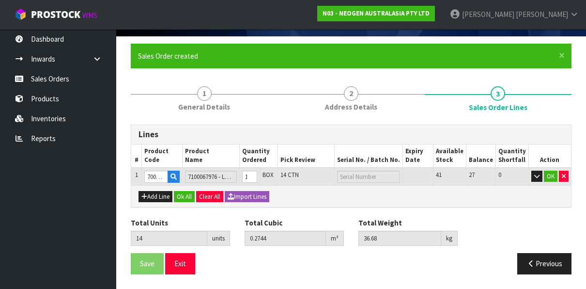
scroll to position [59, 0]
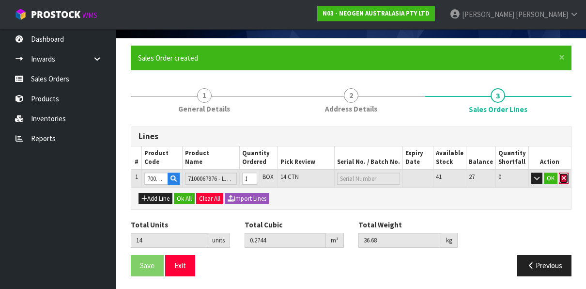
click at [563, 177] on icon "button" at bounding box center [564, 178] width 4 height 6
type input "0"
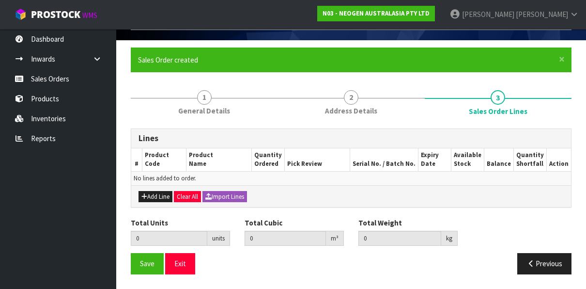
scroll to position [55, 0]
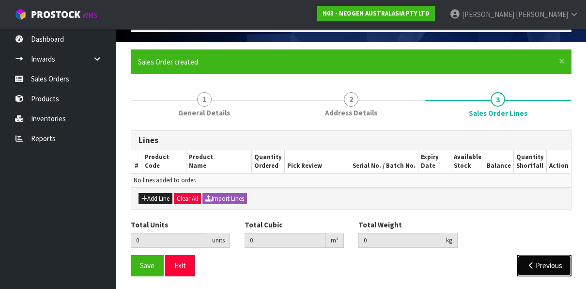
click at [538, 265] on button "Previous" at bounding box center [544, 265] width 54 height 21
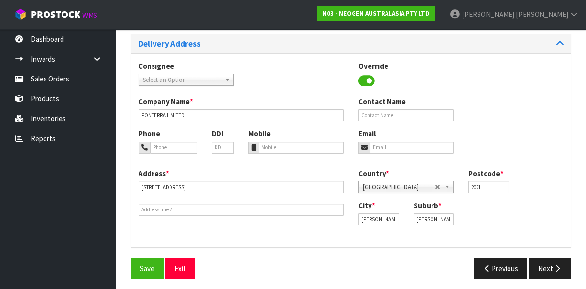
scroll to position [155, 0]
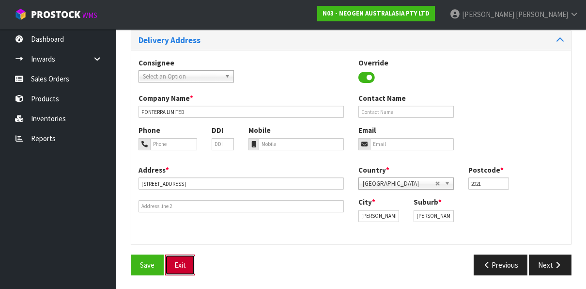
click at [180, 262] on button "Exit" at bounding box center [180, 264] width 30 height 21
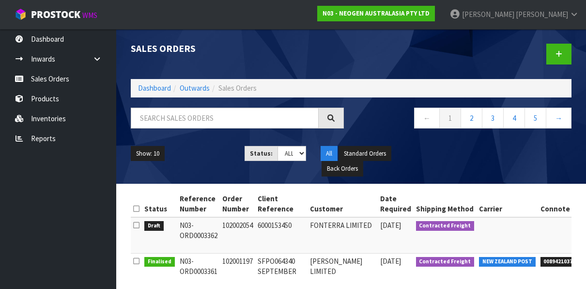
scroll to position [48, 0]
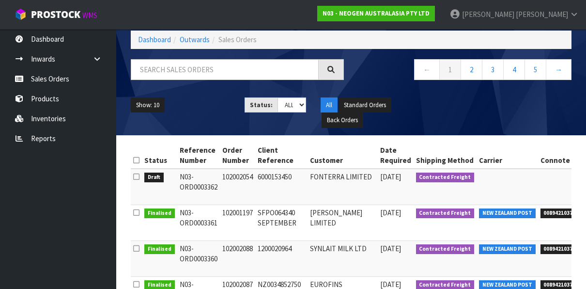
click at [203, 179] on td "N03-ORD0003362" at bounding box center [198, 187] width 43 height 36
click at [140, 175] on td at bounding box center [136, 187] width 11 height 36
click at [137, 174] on icon at bounding box center [136, 176] width 6 height 7
click at [0, 0] on input "checkbox" at bounding box center [0, 0] width 0 height 0
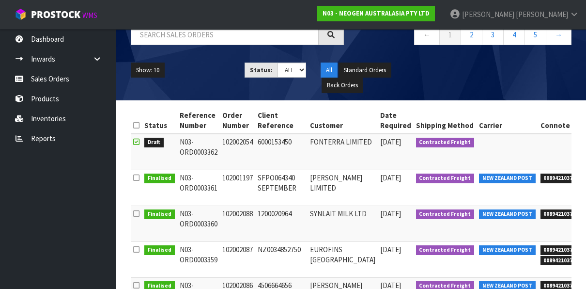
scroll to position [97, 0]
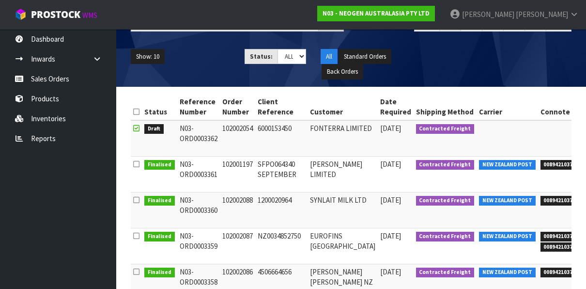
drag, startPoint x: 177, startPoint y: 126, endPoint x: 217, endPoint y: 134, distance: 40.5
click at [217, 134] on td "N03-ORD0003362" at bounding box center [198, 138] width 43 height 36
copy td "N03-ORD0003362"
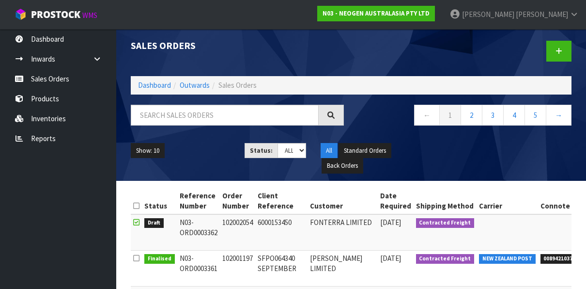
scroll to position [0, 0]
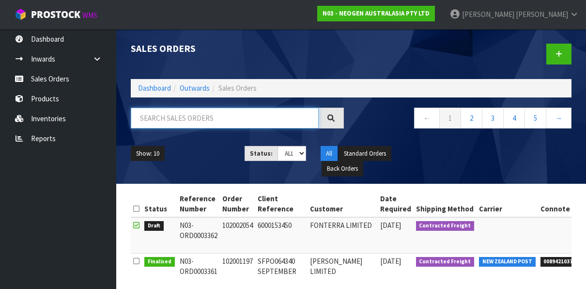
click at [183, 118] on input "text" at bounding box center [225, 118] width 188 height 21
paste input "N03-ORD0003362"
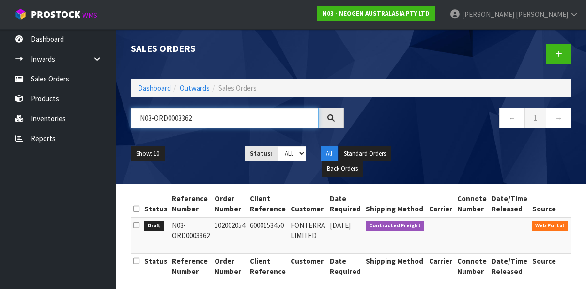
type input "N03-ORD0003362"
click at [581, 240] on icon "button" at bounding box center [583, 242] width 5 height 6
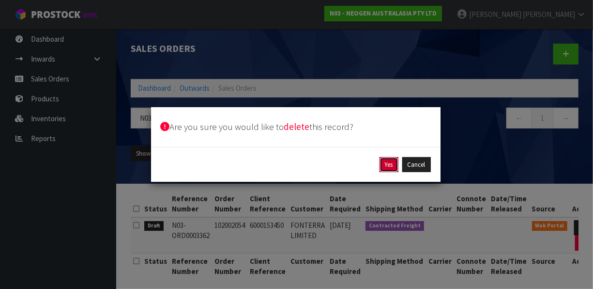
click at [388, 161] on button "Yes" at bounding box center [389, 165] width 19 height 16
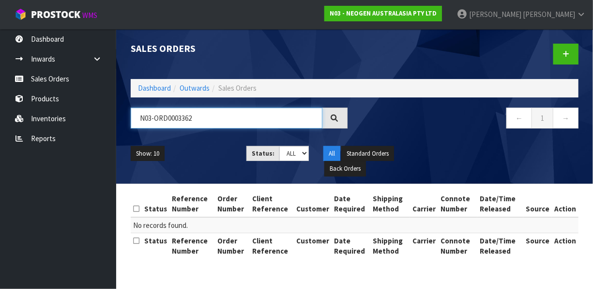
drag, startPoint x: 210, startPoint y: 118, endPoint x: 118, endPoint y: 107, distance: 92.8
click at [118, 107] on header "Sales Orders Dashboard Outwards Sales Orders N03-ORD0003362 ← 1 → Show: 10 5 10…" at bounding box center [354, 106] width 477 height 155
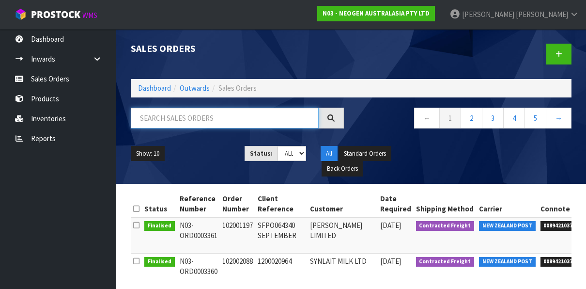
click at [174, 116] on input "text" at bounding box center [225, 118] width 188 height 21
paste input "102002092"
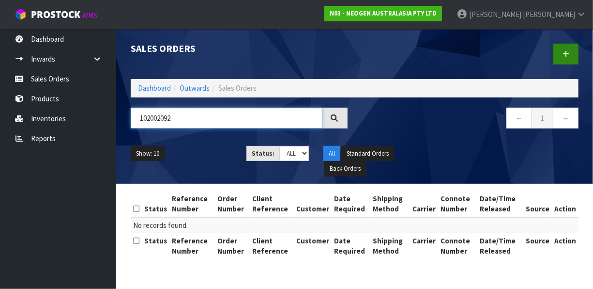
type input "102002092"
click at [567, 55] on icon at bounding box center [566, 53] width 7 height 7
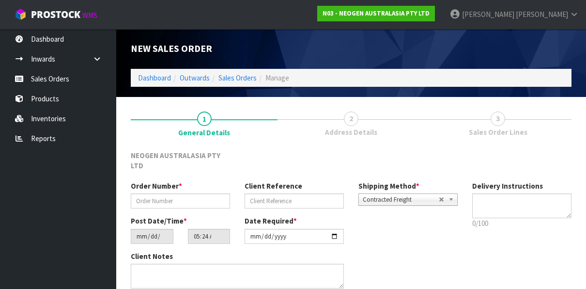
type textarea "CHILLED GOODS -OVERNIGHT"
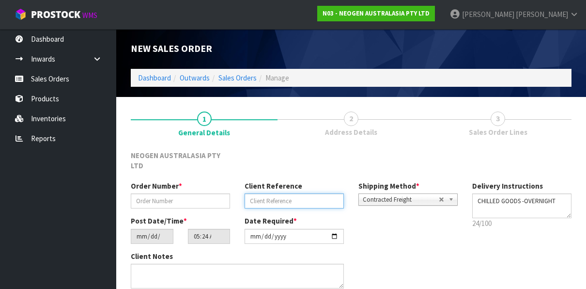
click at [261, 193] on input "text" at bounding box center [294, 200] width 99 height 15
paste input "PO1065162"
type input "PO1065162"
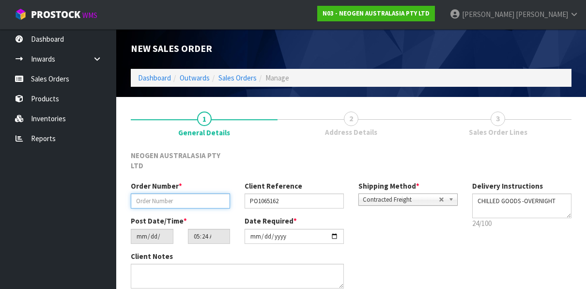
click at [141, 193] on input "text" at bounding box center [180, 200] width 99 height 15
paste input "102002092"
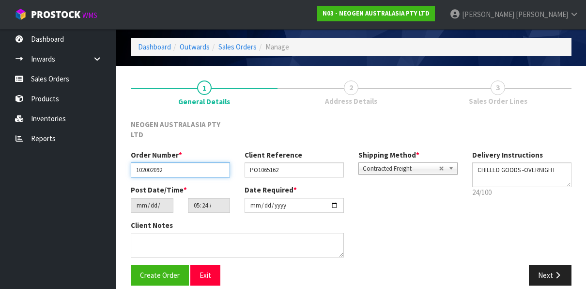
type input "102002092"
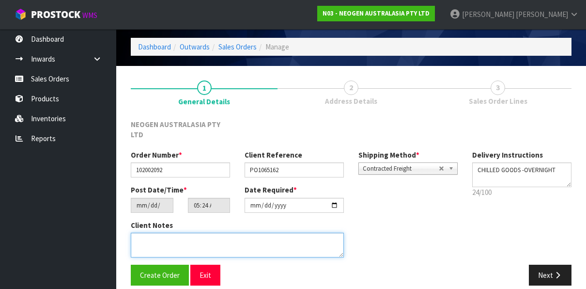
click at [147, 233] on textarea at bounding box center [237, 245] width 213 height 25
type textarea "ATTN ERIN JENKINS"
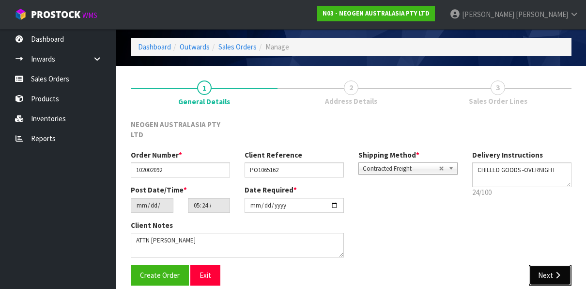
click at [542, 265] on button "Next" at bounding box center [550, 275] width 43 height 21
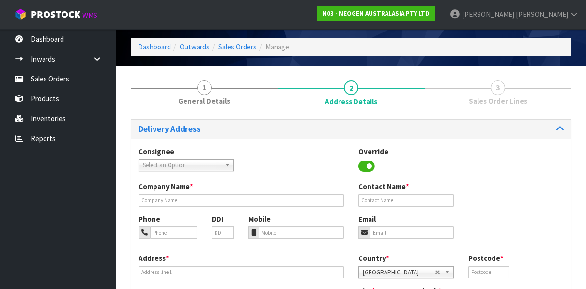
scroll to position [0, 0]
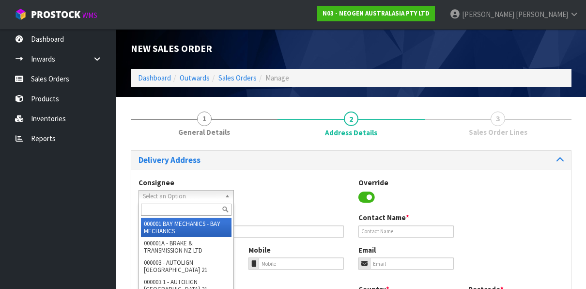
click at [207, 192] on span "Select an Option" at bounding box center [182, 196] width 78 height 12
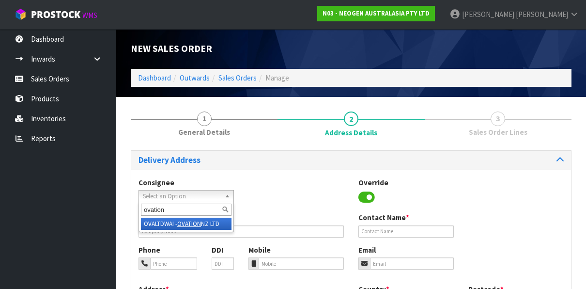
type input "ovation"
click at [189, 223] on em "OVATION" at bounding box center [189, 223] width 24 height 8
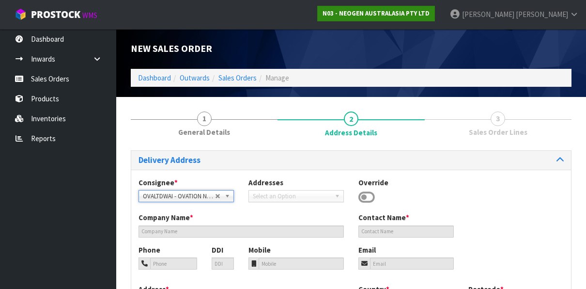
type input "OVATION NZ LTD"
type input "10 COOK STREET"
type input "4200"
type input "WAIPUKURAU"
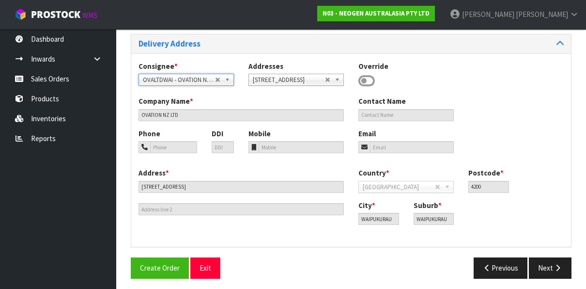
scroll to position [119, 0]
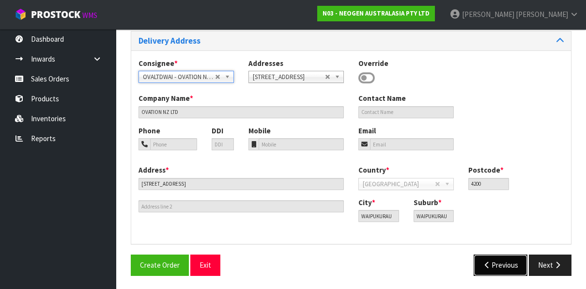
click at [498, 265] on button "Previous" at bounding box center [501, 264] width 54 height 21
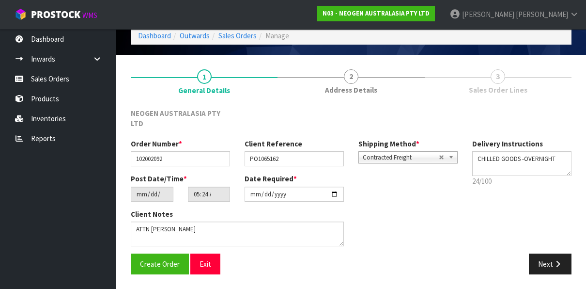
scroll to position [31, 0]
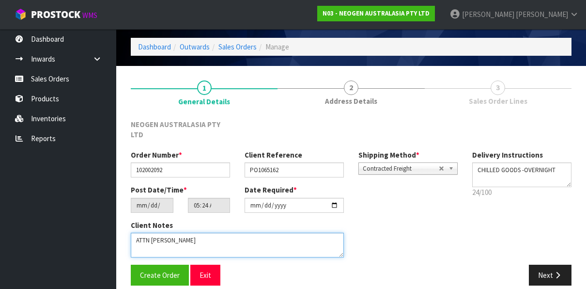
click at [194, 233] on textarea at bounding box center [237, 245] width 213 height 25
type textarea "ATTN LABORATORY"
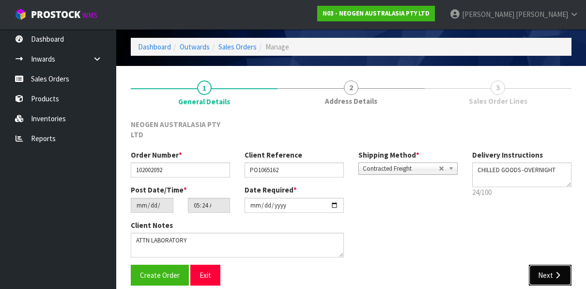
click at [538, 265] on button "Next" at bounding box center [550, 275] width 43 height 21
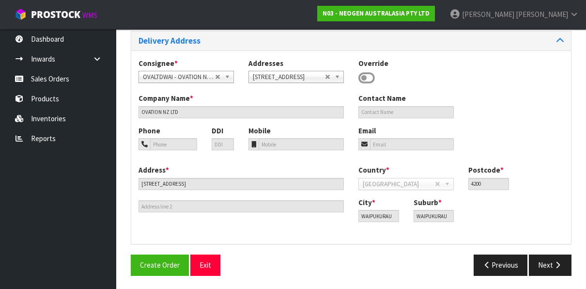
scroll to position [119, 0]
click at [545, 261] on button "Next" at bounding box center [550, 264] width 43 height 21
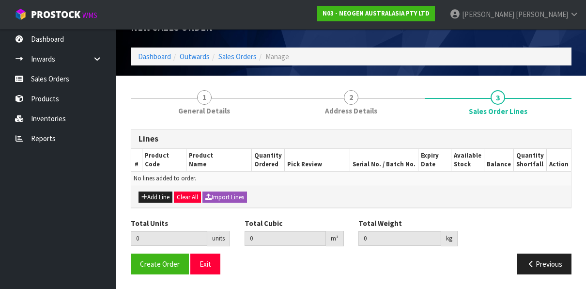
scroll to position [20, 0]
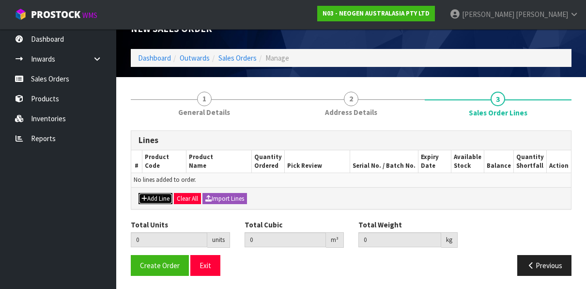
click at [157, 198] on button "Add Line" at bounding box center [156, 199] width 34 height 12
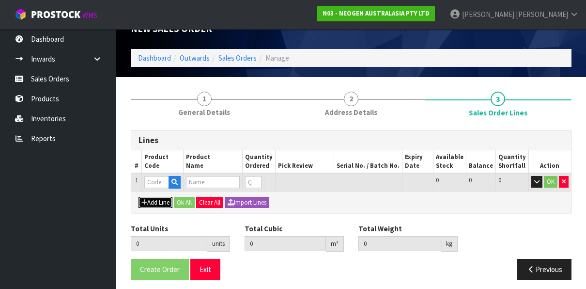
click at [156, 201] on button "Add Line" at bounding box center [156, 203] width 34 height 12
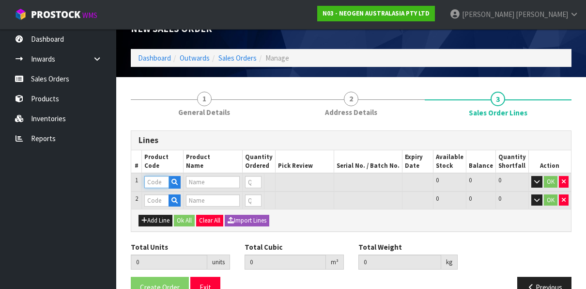
click at [150, 184] on input "text" at bounding box center [156, 182] width 24 height 12
paste input "700002120"
type input "700002120"
type input "7100039374 - 6406 PETRIFILM AEROBIC CT PLT 1000EA/CS"
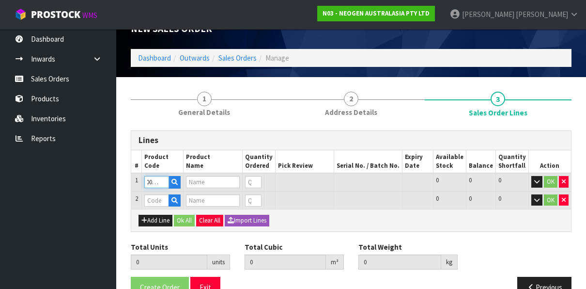
type input "0"
type input "700002120"
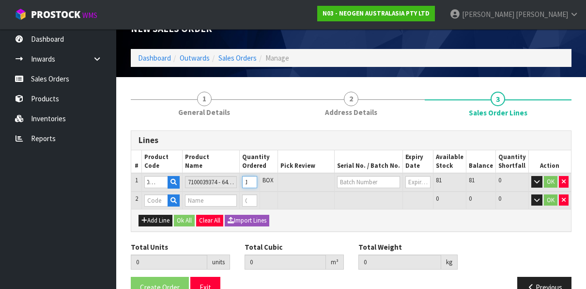
click at [257, 179] on input "1" at bounding box center [249, 182] width 15 height 12
click at [257, 179] on input "2" at bounding box center [249, 182] width 15 height 12
type input "3"
click at [257, 179] on input "3" at bounding box center [249, 182] width 15 height 12
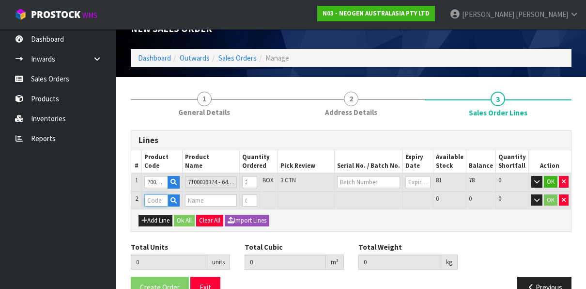
click at [151, 200] on input "text" at bounding box center [156, 200] width 24 height 12
paste input "700006852"
type input "700006852"
type input "3"
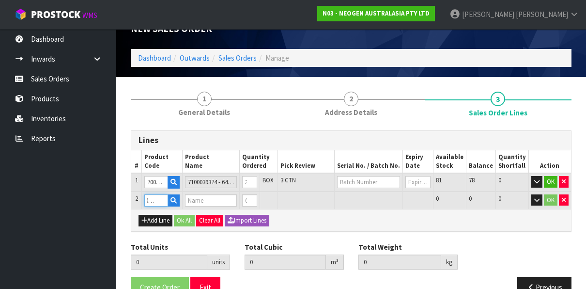
type input "0.02208"
type input "6"
type input "DPWS9 DILUENT PWS (9ML 400/BOX) LABEL - IN VITRO ONLY"
type input "0"
type input "700006852"
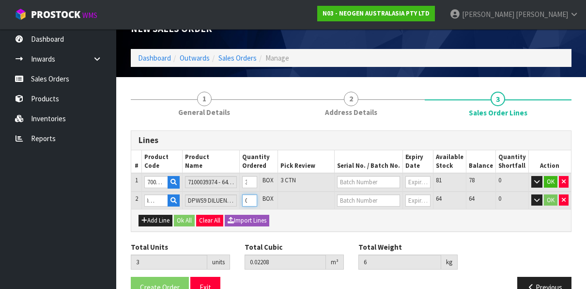
type input "4"
type input "0.05862"
type input "15.44"
type input "1"
click at [257, 197] on input "1" at bounding box center [249, 200] width 15 height 12
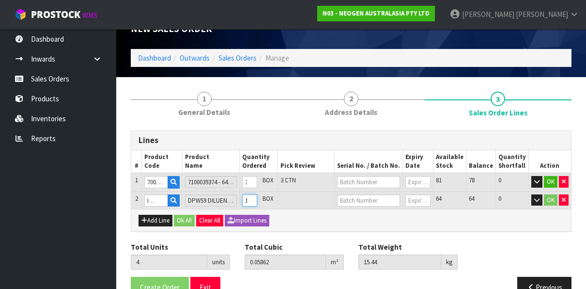
scroll to position [0, 0]
type input "5"
type input "0.09516"
type input "24.88"
type input "2"
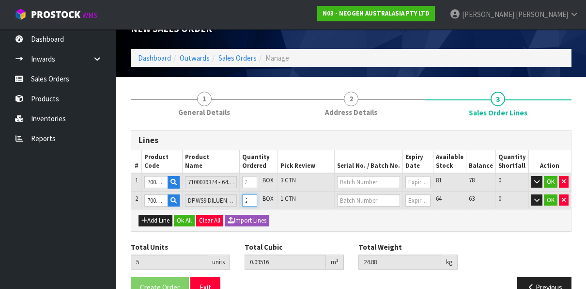
click at [257, 197] on input "2" at bounding box center [249, 200] width 15 height 12
click at [362, 183] on input "text" at bounding box center [368, 182] width 63 height 12
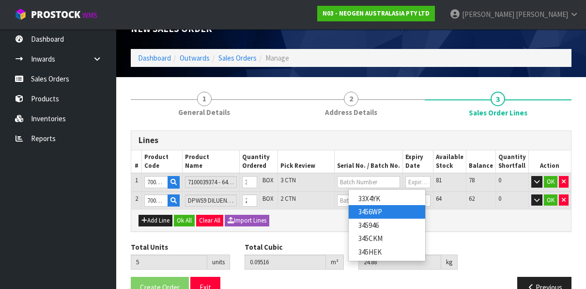
click at [371, 212] on link "3456WP" at bounding box center [387, 211] width 77 height 13
type input "3456WP"
type input "13/10/2026"
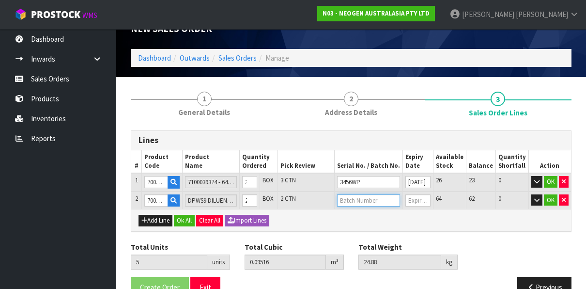
click at [386, 201] on input "text" at bounding box center [368, 200] width 63 height 12
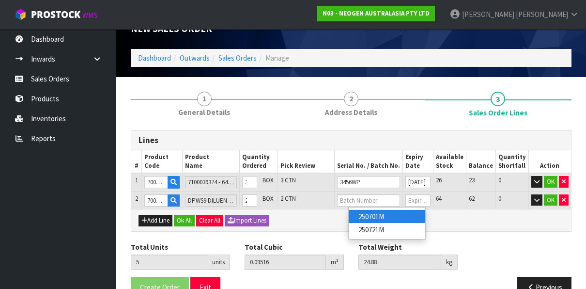
click at [388, 213] on link "250701M" at bounding box center [387, 216] width 77 height 13
type input "250701M"
type input "31/07/2026"
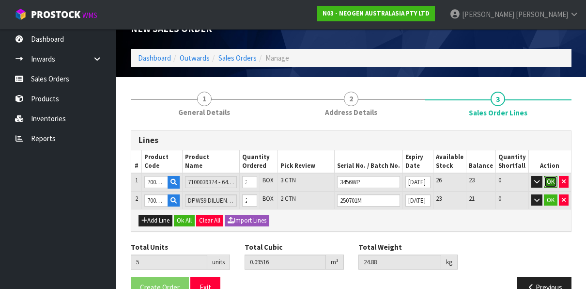
click at [549, 180] on button "OK" at bounding box center [551, 182] width 14 height 12
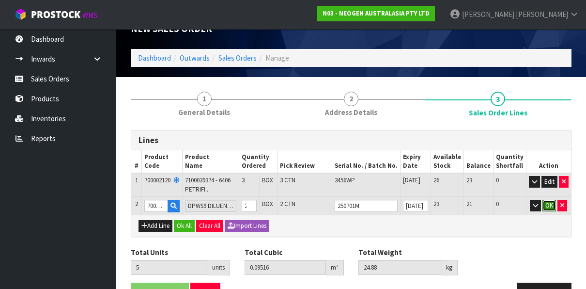
click at [549, 203] on button "OK" at bounding box center [550, 206] width 14 height 12
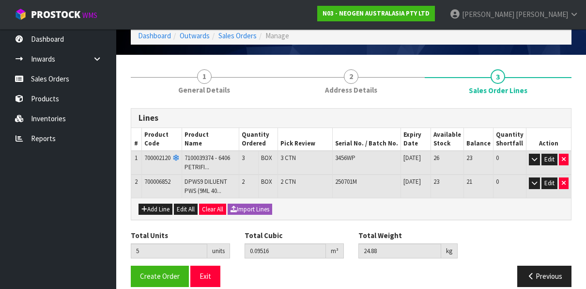
scroll to position [53, 0]
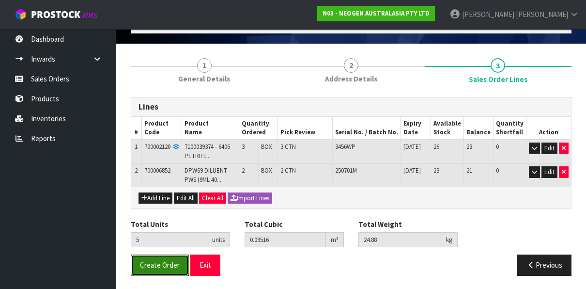
click at [154, 261] on span "Create Order" at bounding box center [160, 264] width 40 height 9
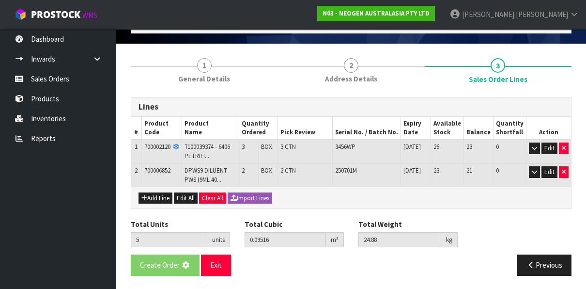
scroll to position [0, 0]
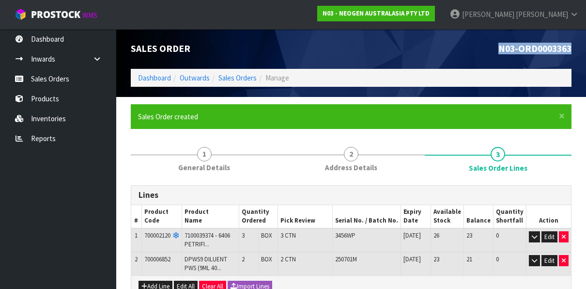
drag, startPoint x: 571, startPoint y: 48, endPoint x: 498, endPoint y: 47, distance: 72.7
click at [499, 47] on span "N03-ORD0003363" at bounding box center [535, 49] width 73 height 12
copy span "N03-ORD0003363"
click at [233, 75] on link "Sales Orders" at bounding box center [237, 77] width 38 height 9
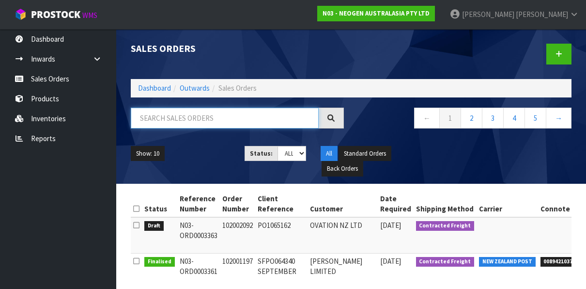
click at [188, 117] on input "text" at bounding box center [225, 118] width 188 height 21
paste input "102002093"
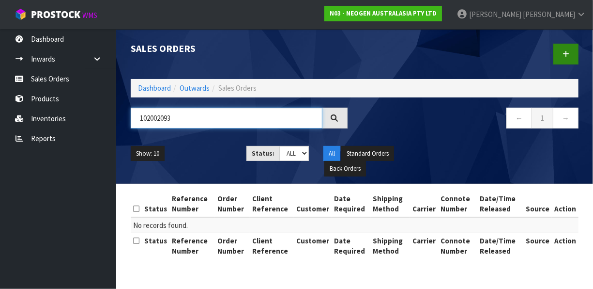
type input "102002093"
click at [565, 53] on icon at bounding box center [566, 53] width 7 height 7
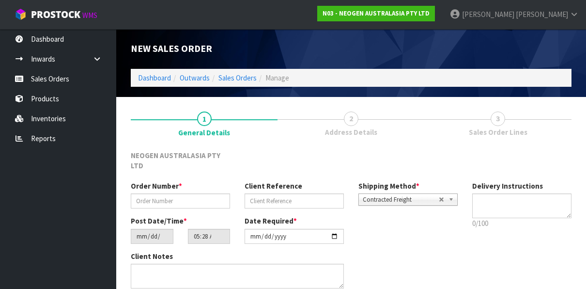
type textarea "CHILLED GOODS -OVERNIGHT"
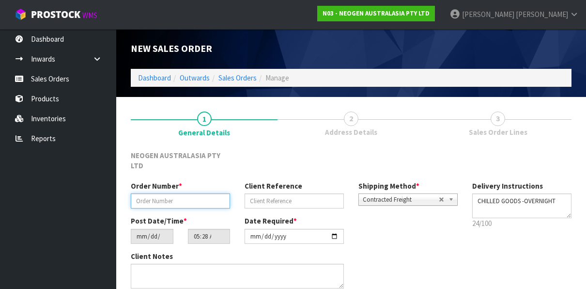
click at [177, 193] on input "text" at bounding box center [180, 200] width 99 height 15
paste input "102002093"
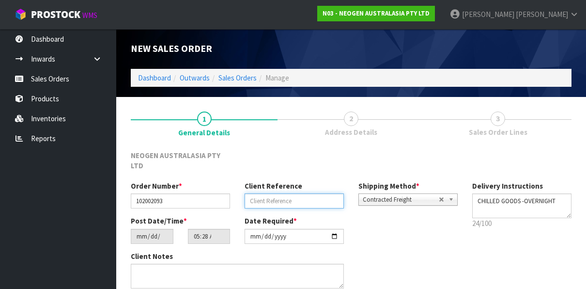
click at [258, 193] on input "text" at bounding box center [294, 200] width 99 height 15
paste input "8002865332"
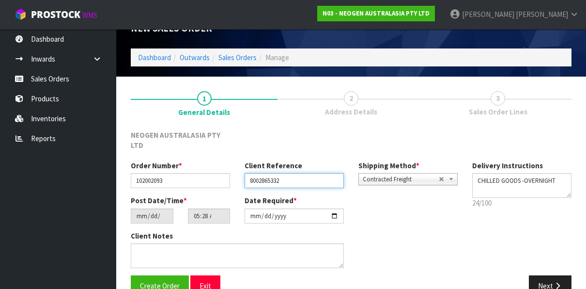
scroll to position [31, 0]
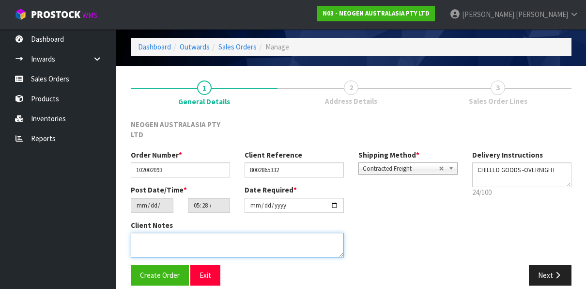
drag, startPoint x: 170, startPoint y: 233, endPoint x: 173, endPoint y: 228, distance: 5.5
click at [170, 233] on textarea at bounding box center [237, 245] width 213 height 25
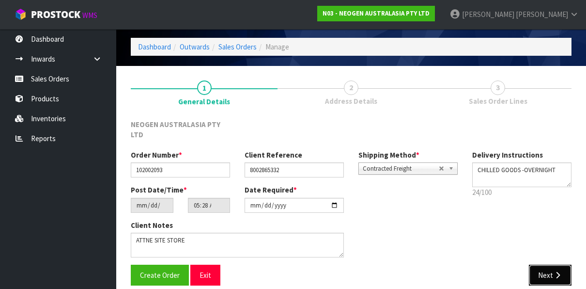
click at [553, 265] on button "Next" at bounding box center [550, 275] width 43 height 21
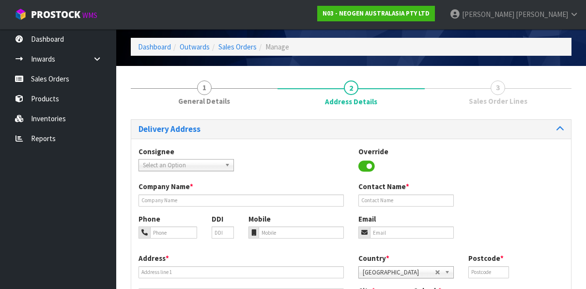
scroll to position [0, 0]
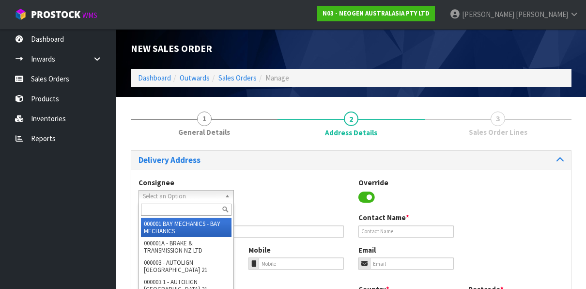
click at [194, 191] on span "Select an Option" at bounding box center [182, 196] width 78 height 12
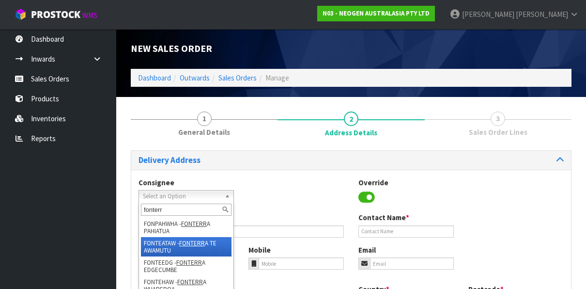
scroll to position [48, 0]
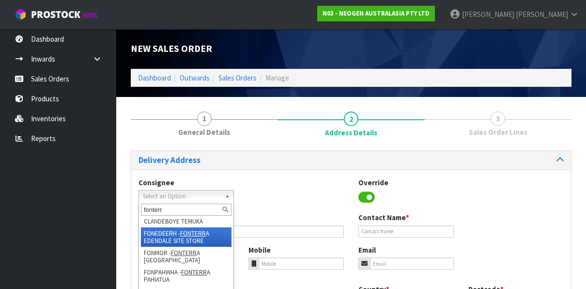
click at [192, 235] on em "FONTERR" at bounding box center [193, 233] width 26 height 8
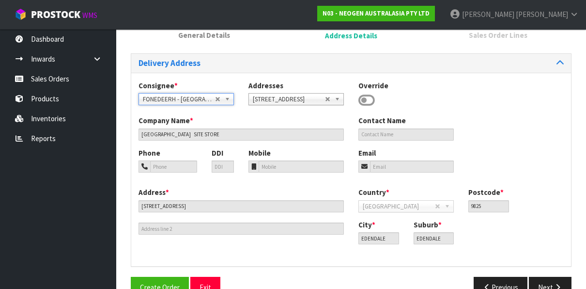
scroll to position [119, 0]
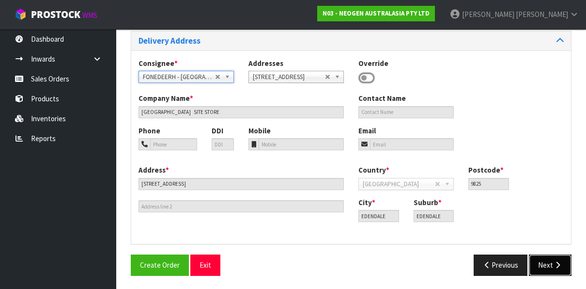
click at [546, 264] on button "Next" at bounding box center [550, 264] width 43 height 21
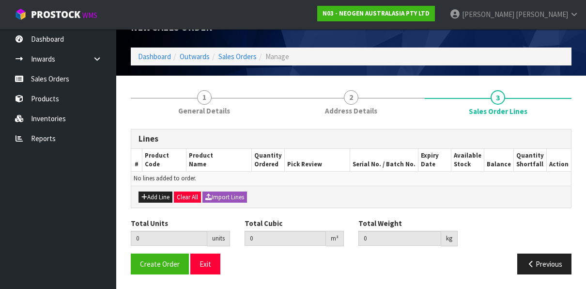
scroll to position [20, 0]
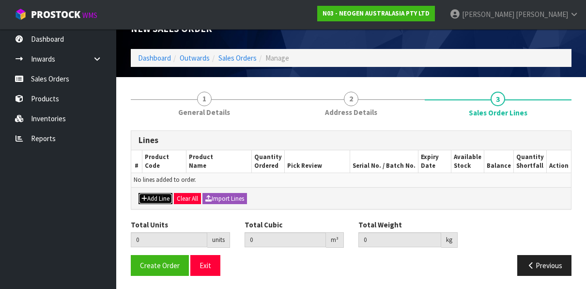
click at [164, 197] on button "Add Line" at bounding box center [156, 199] width 34 height 12
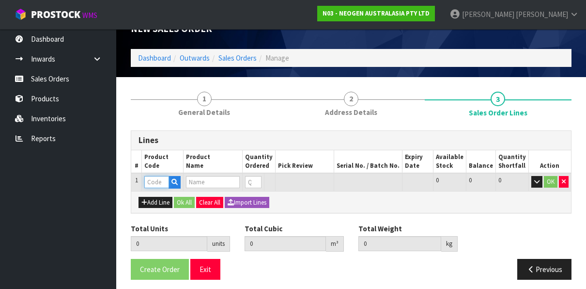
click at [153, 182] on input "text" at bounding box center [156, 182] width 24 height 12
paste input "700002207"
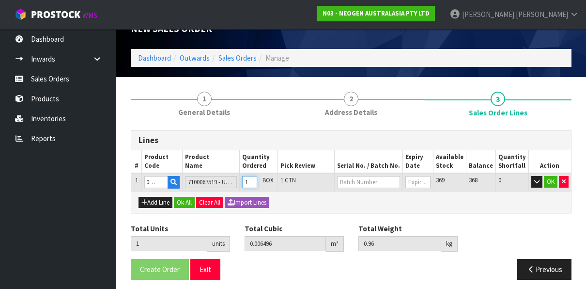
click at [256, 180] on input "1" at bounding box center [249, 182] width 15 height 12
click at [257, 180] on input "2" at bounding box center [249, 182] width 15 height 12
click at [373, 182] on input "text" at bounding box center [368, 182] width 63 height 12
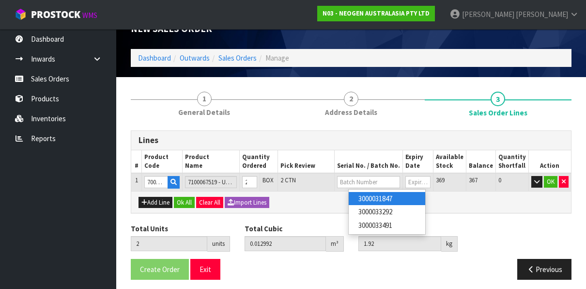
click at [399, 199] on link "3000031847" at bounding box center [387, 198] width 77 height 13
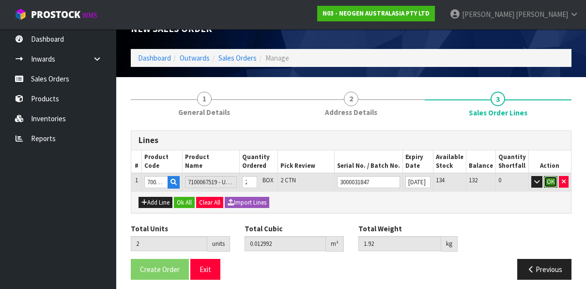
click at [549, 180] on button "OK" at bounding box center [551, 182] width 14 height 12
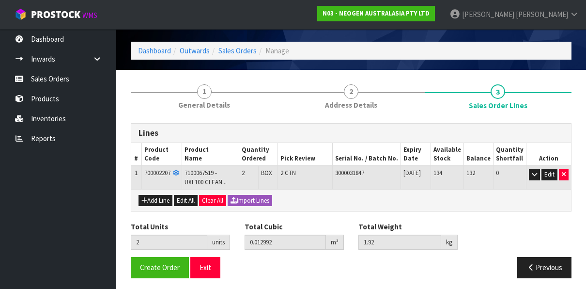
scroll to position [29, 0]
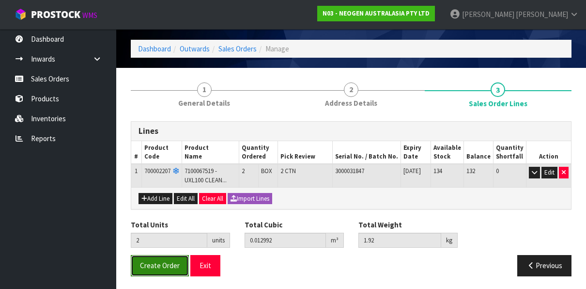
click at [154, 262] on span "Create Order" at bounding box center [160, 265] width 40 height 9
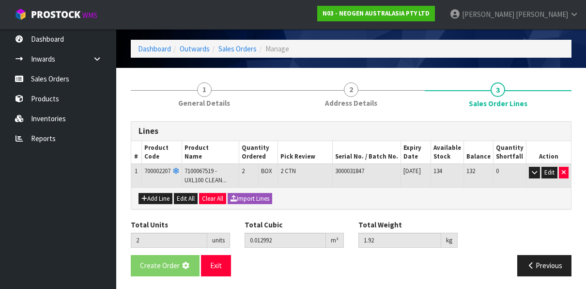
scroll to position [0, 0]
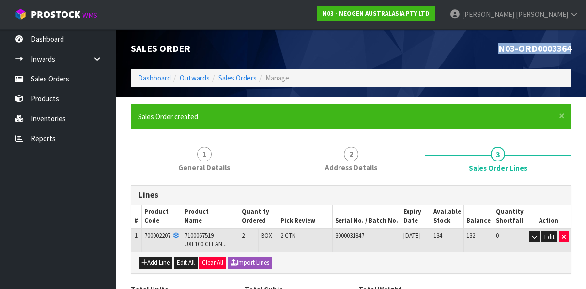
drag, startPoint x: 499, startPoint y: 48, endPoint x: 577, endPoint y: 49, distance: 79.0
click at [577, 49] on div "N03-ORD0003364" at bounding box center [465, 49] width 228 height 40
copy span "N03-ORD0003364"
